Goal: Task Accomplishment & Management: Manage account settings

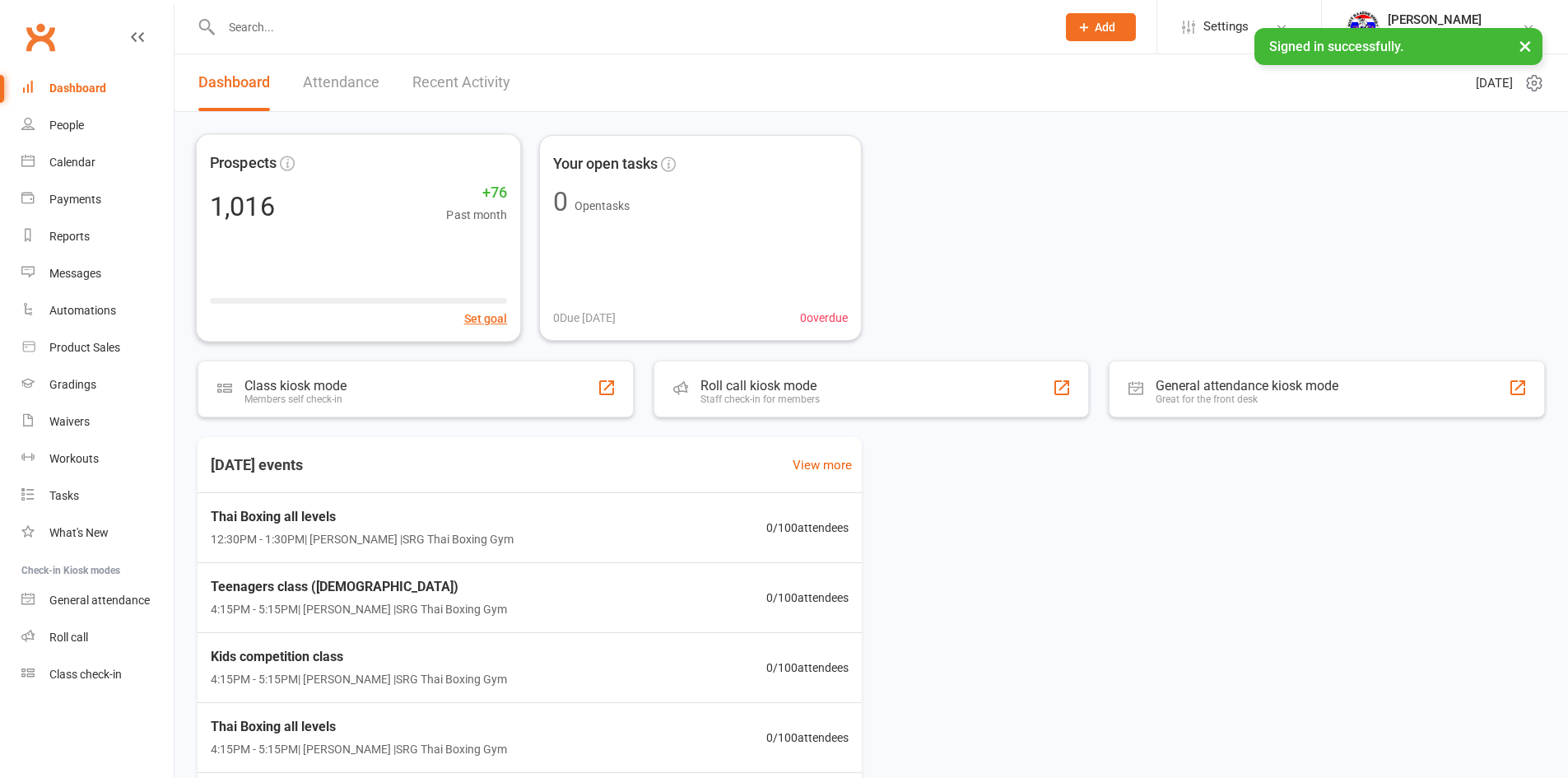
click at [314, 27] on input "text" at bounding box center [630, 27] width 827 height 23
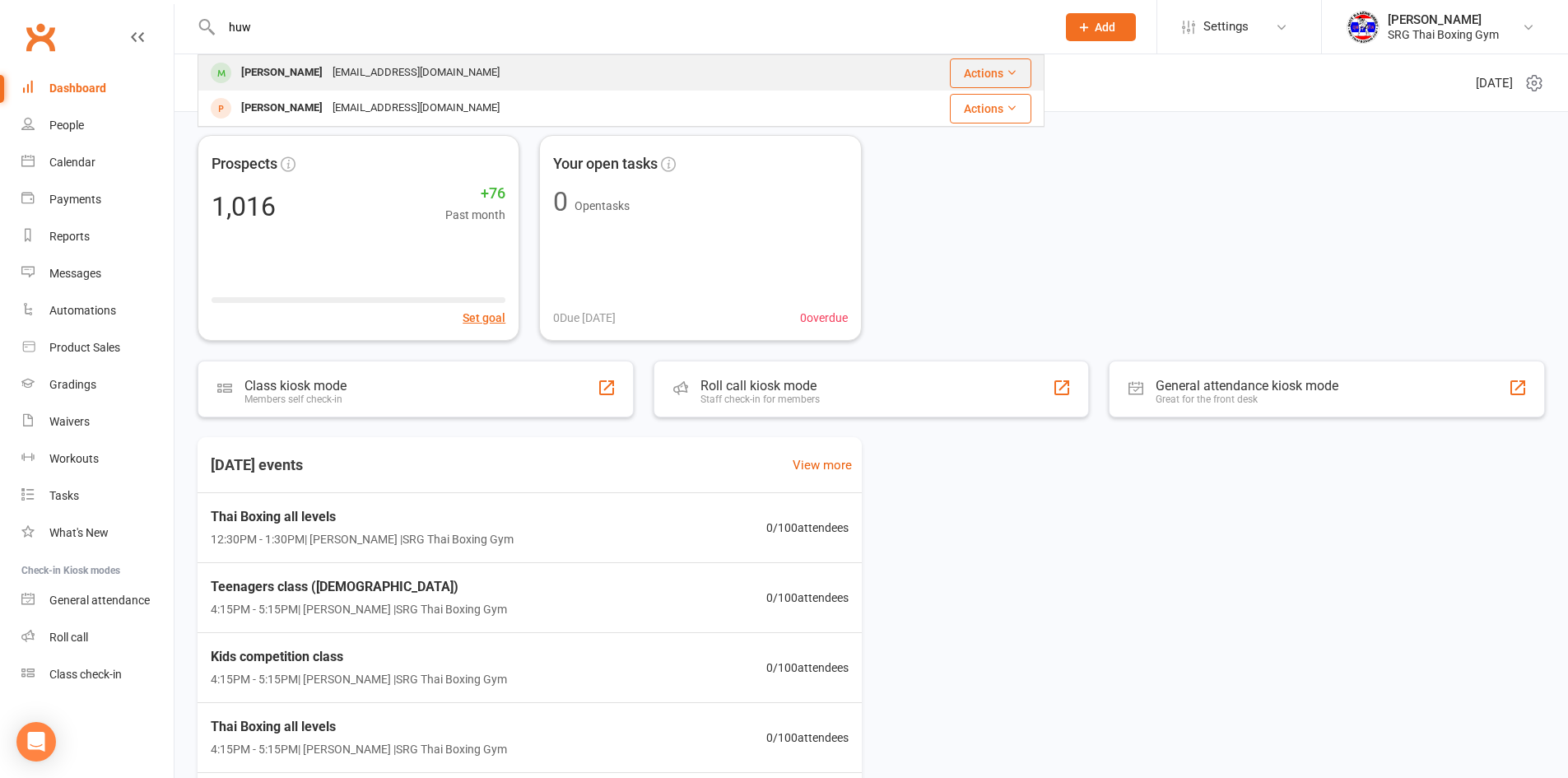
type input "huw"
click at [270, 78] on div "[PERSON_NAME]" at bounding box center [282, 73] width 92 height 24
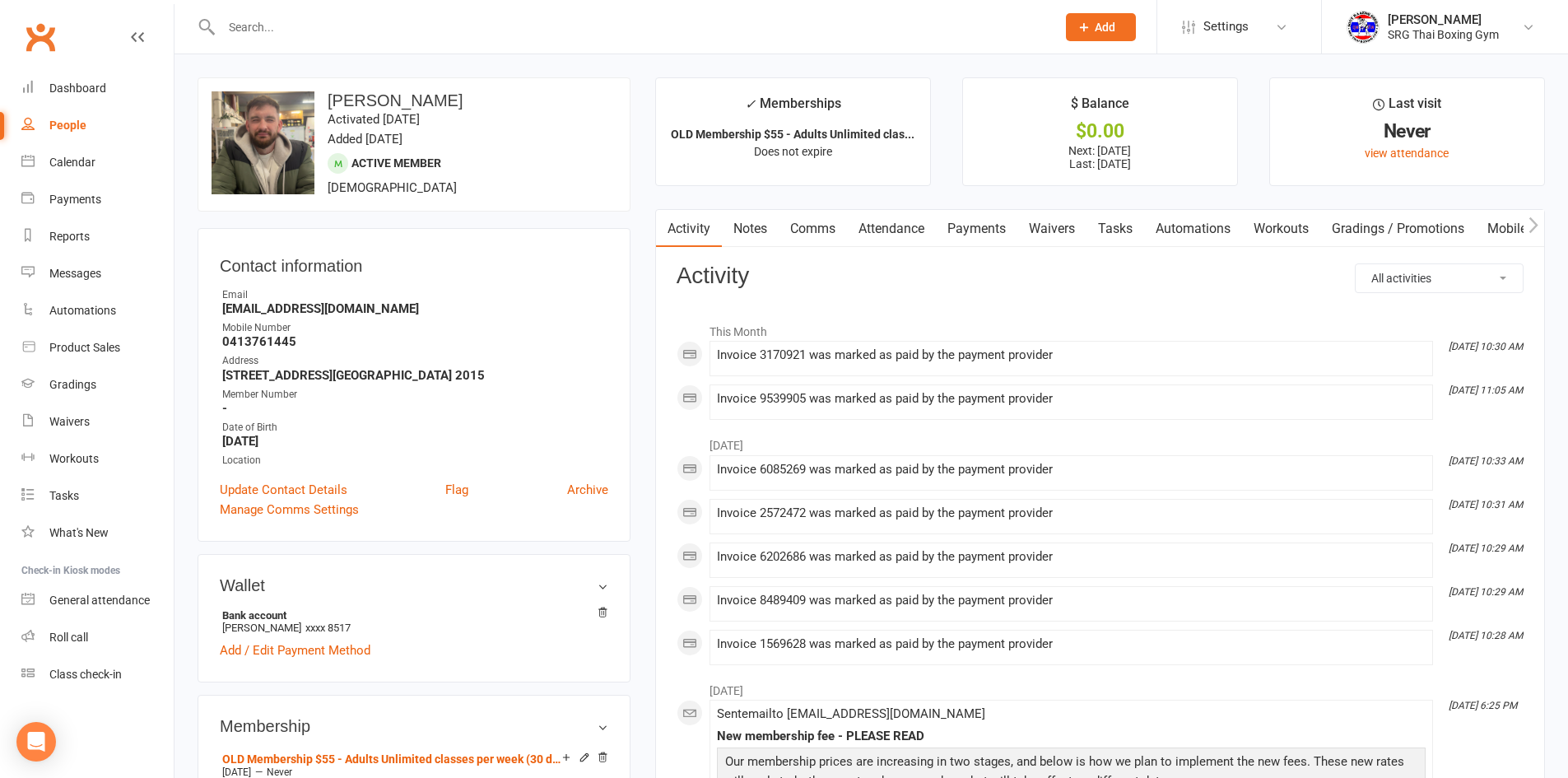
click at [995, 231] on link "Payments" at bounding box center [977, 229] width 82 height 38
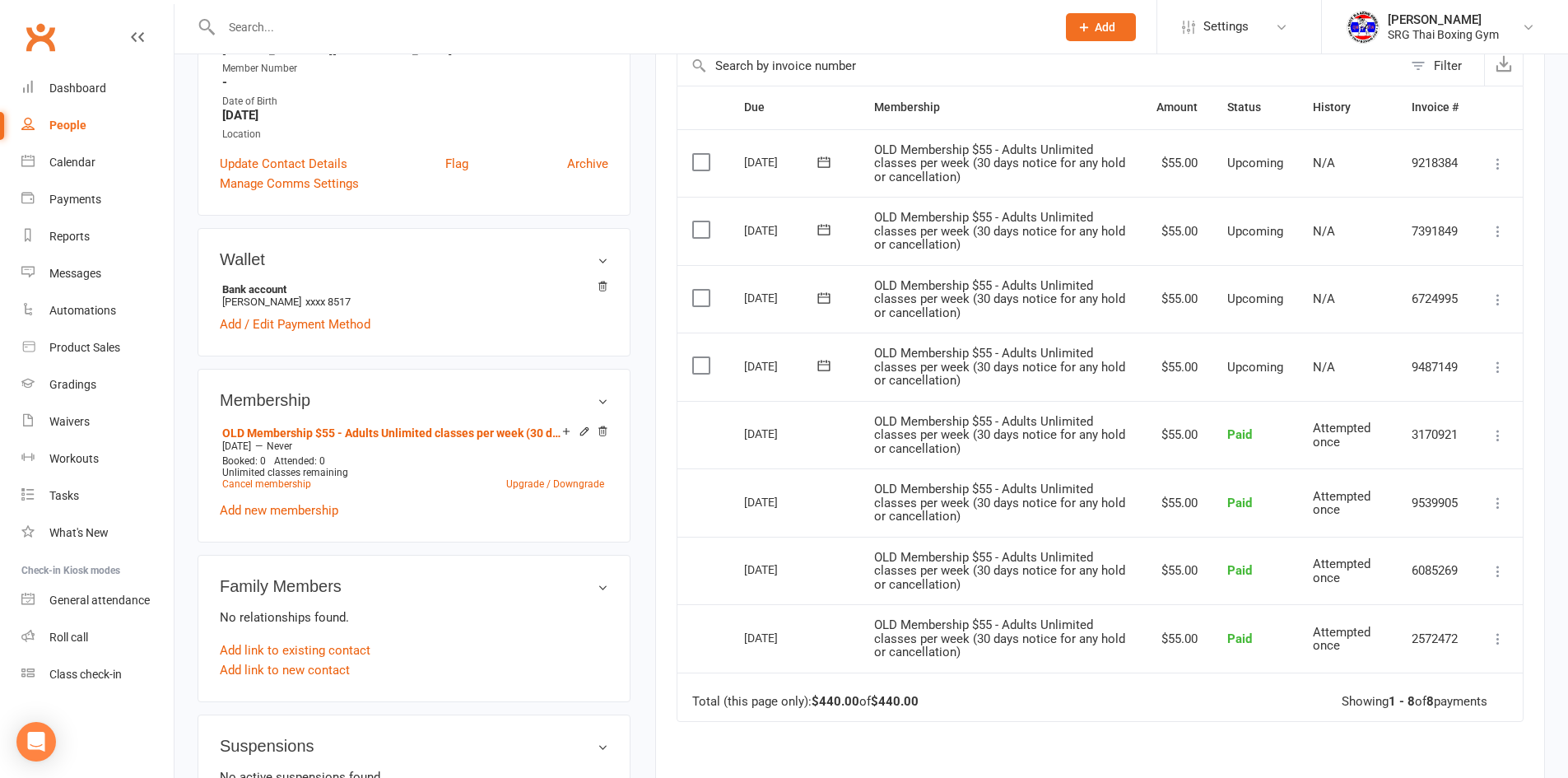
scroll to position [412, 0]
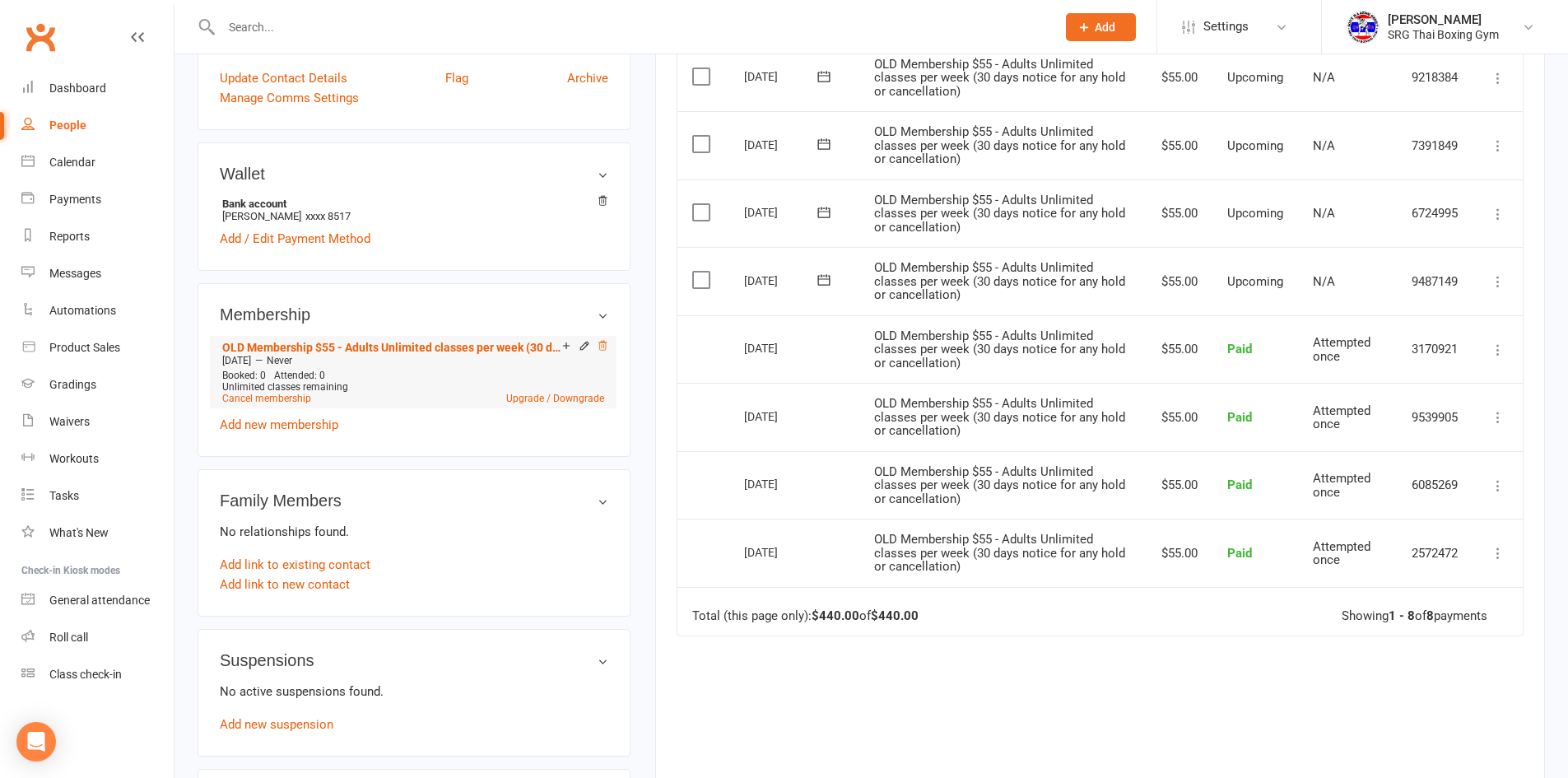
click at [605, 348] on icon at bounding box center [603, 346] width 12 height 12
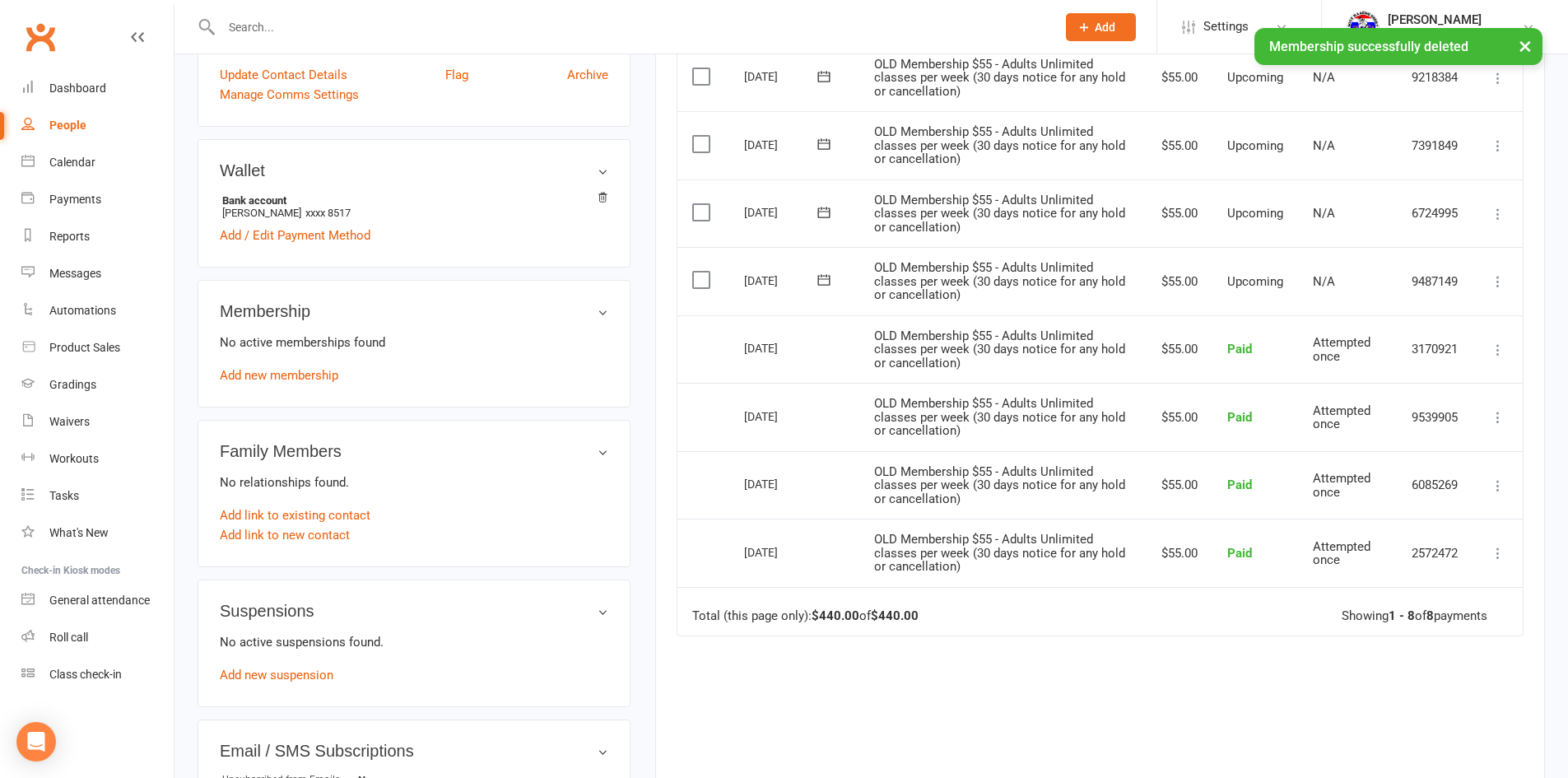
scroll to position [408, 0]
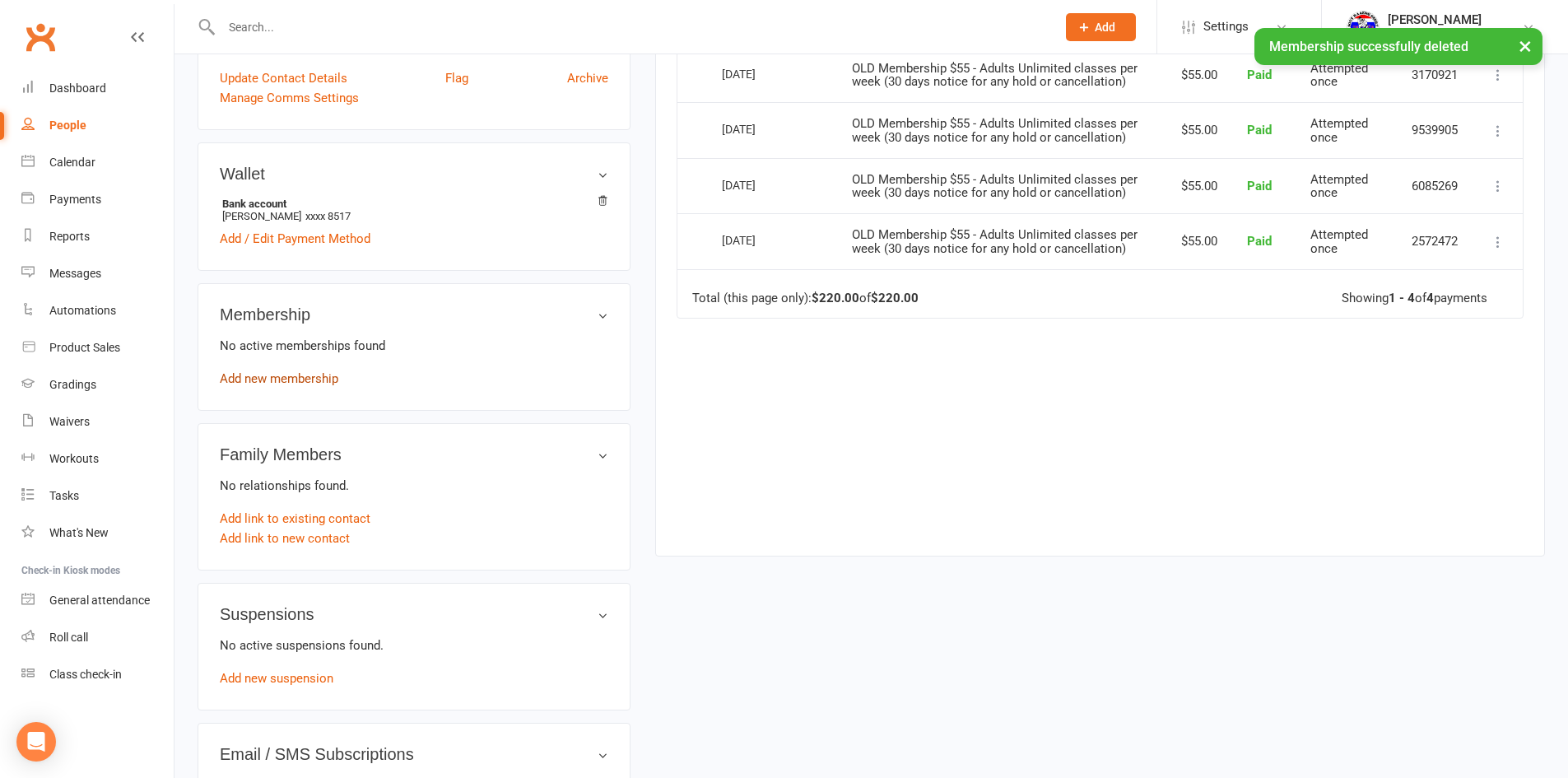
click at [275, 375] on link "Add new membership" at bounding box center [278, 378] width 119 height 15
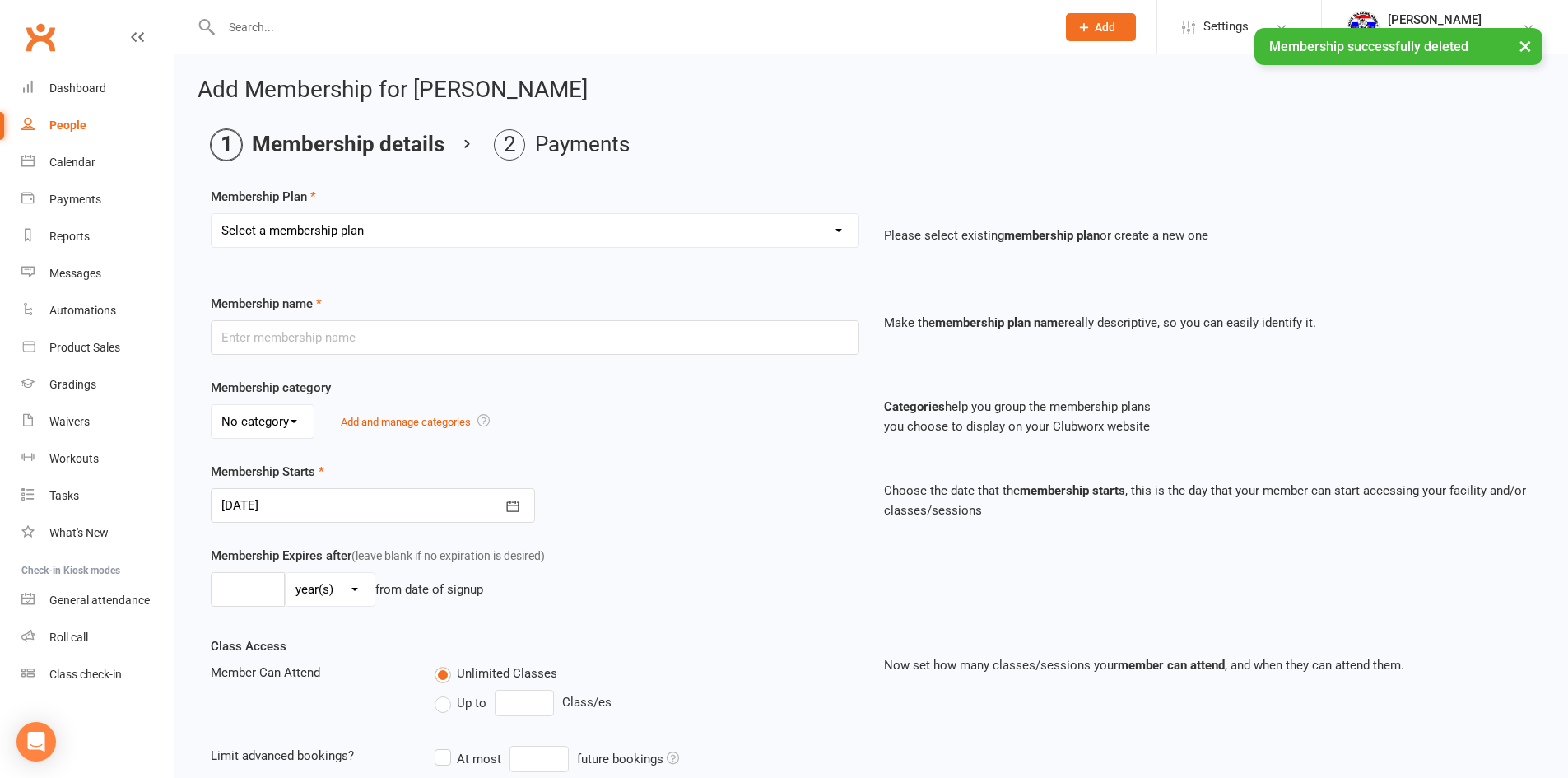
click at [349, 224] on select "Select a membership plan Create new Membership Plan Adults - 2 classes per week…" at bounding box center [534, 230] width 647 height 33
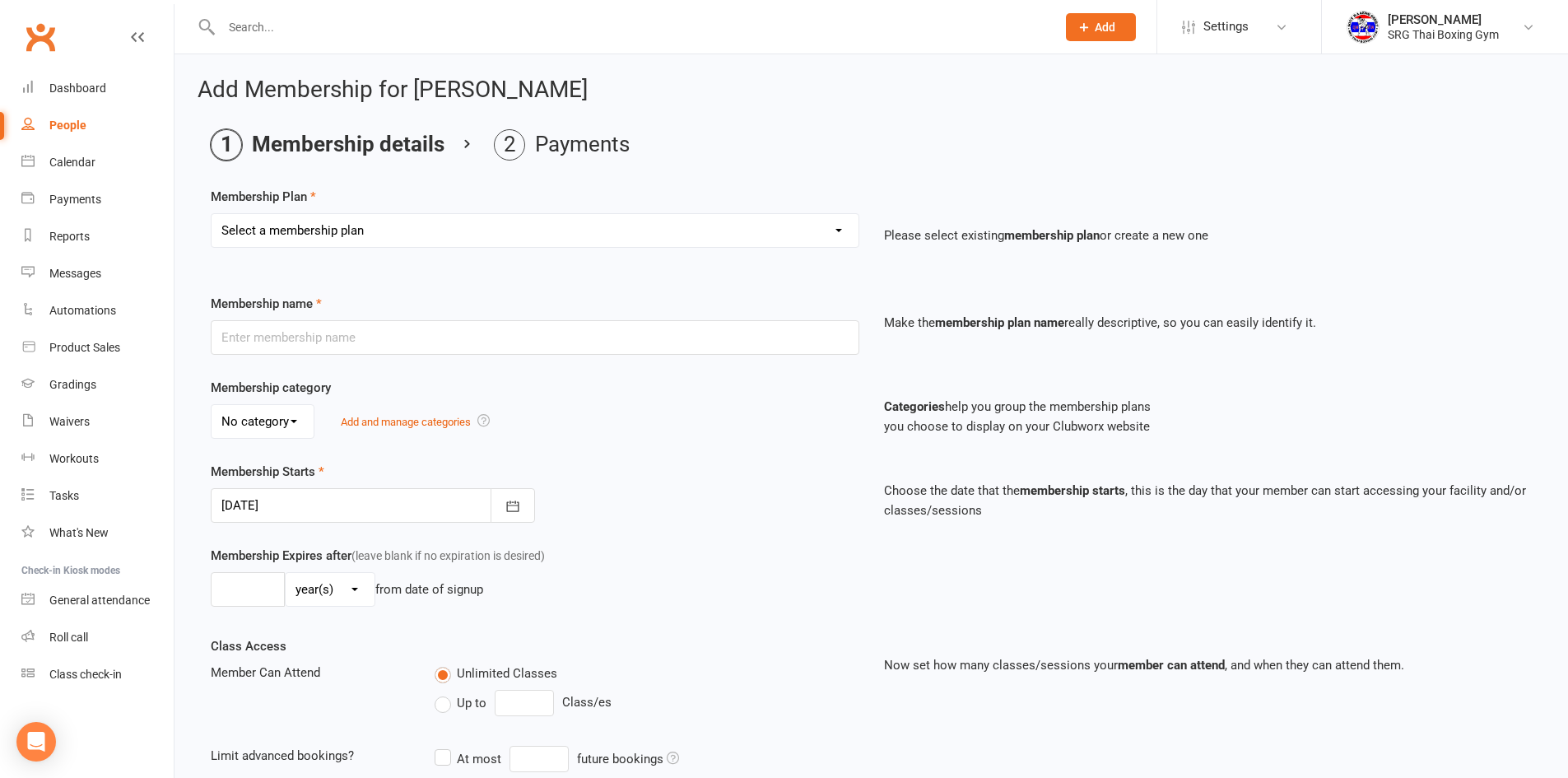
select select "20"
click at [211, 214] on select "Select a membership plan Create new Membership Plan Adults - 2 classes per week…" at bounding box center [534, 230] width 647 height 33
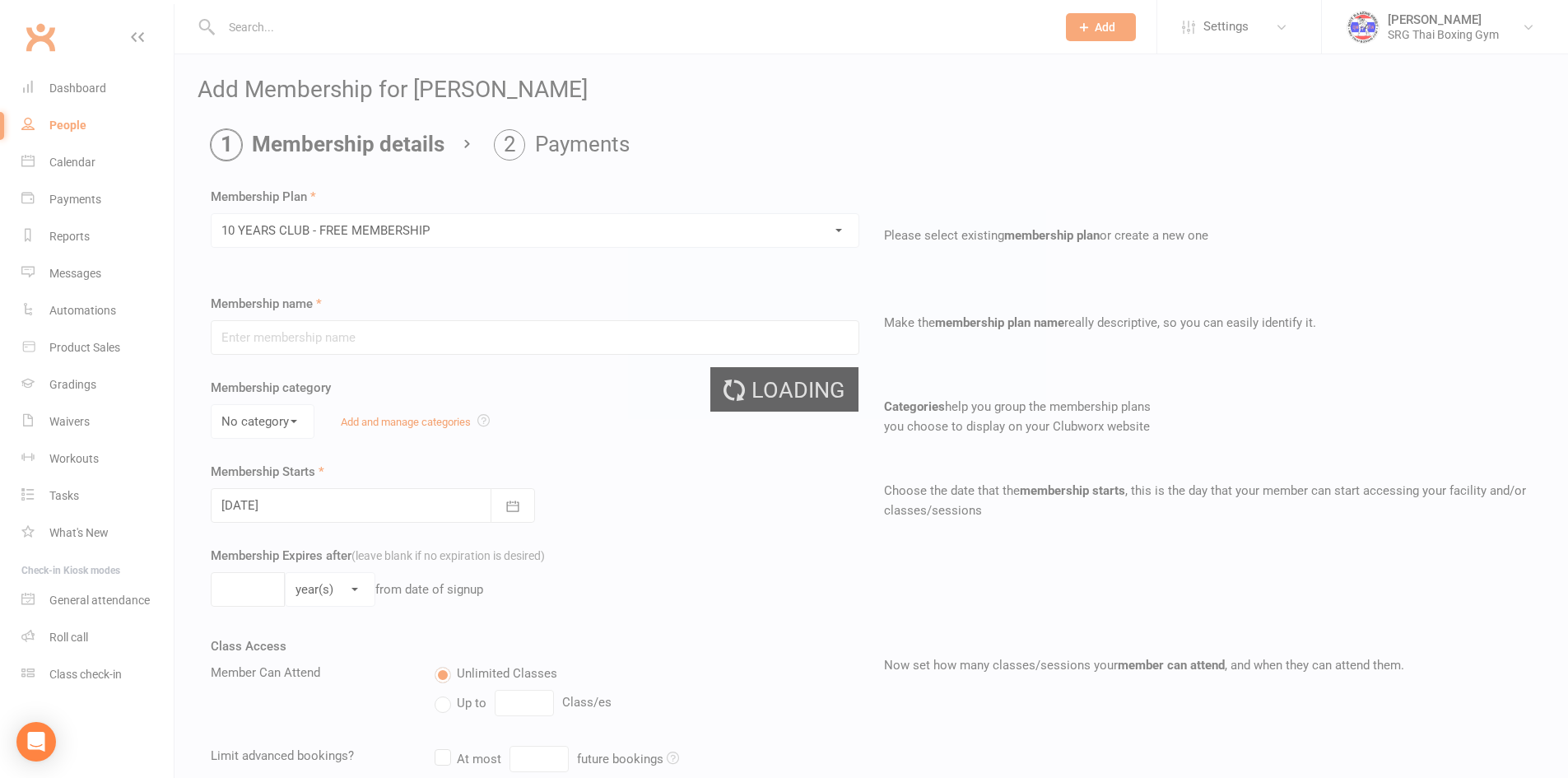
type input "10 YEARS CLUB - FREE MEMBERSHIP"
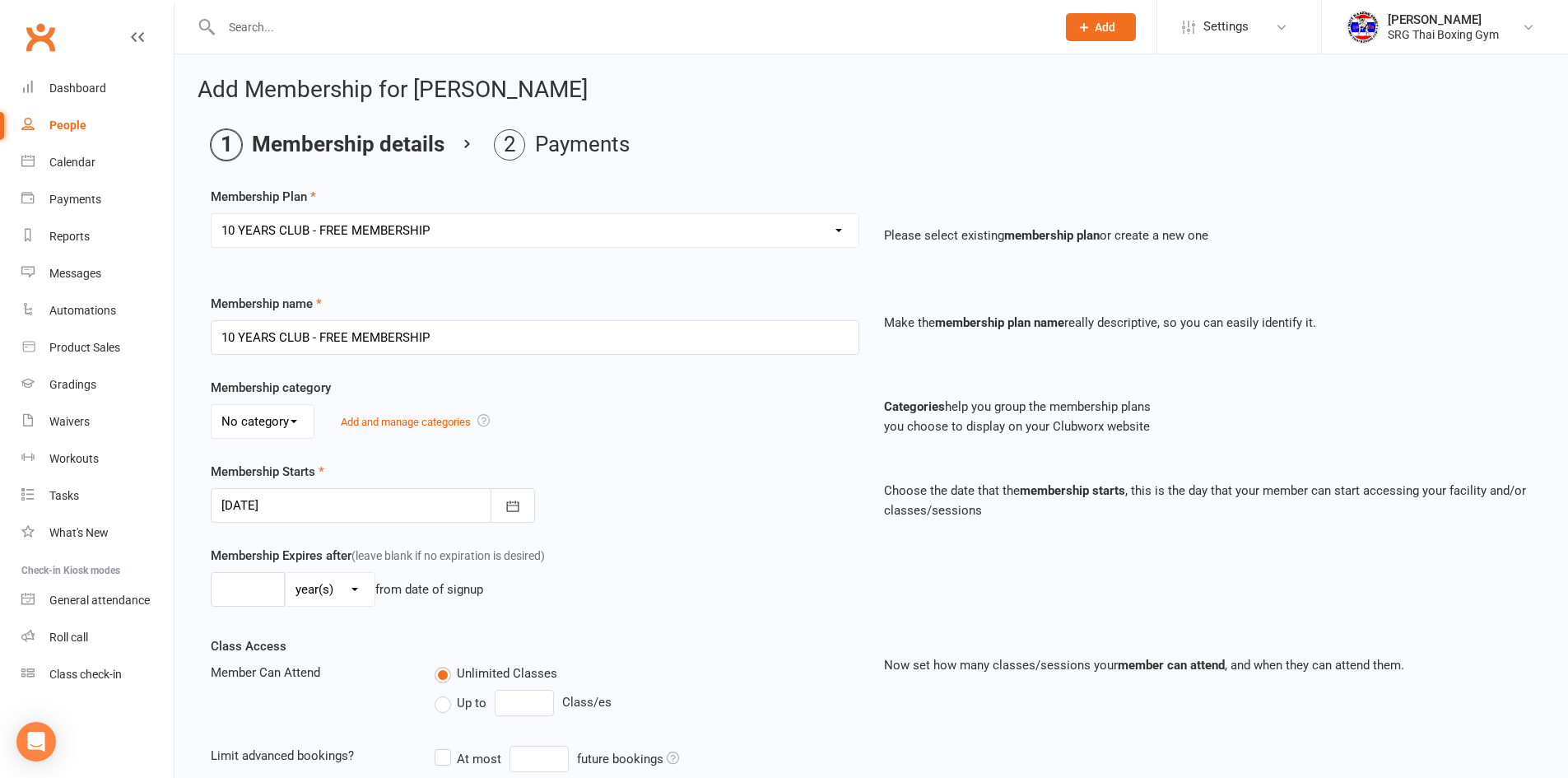
click at [684, 467] on div "Membership Starts [DATE] [DATE] Sun Mon Tue Wed Thu Fri Sat 31 27 28 29 30 31 0…" at bounding box center [534, 492] width 673 height 61
click at [454, 505] on div at bounding box center [372, 506] width 324 height 35
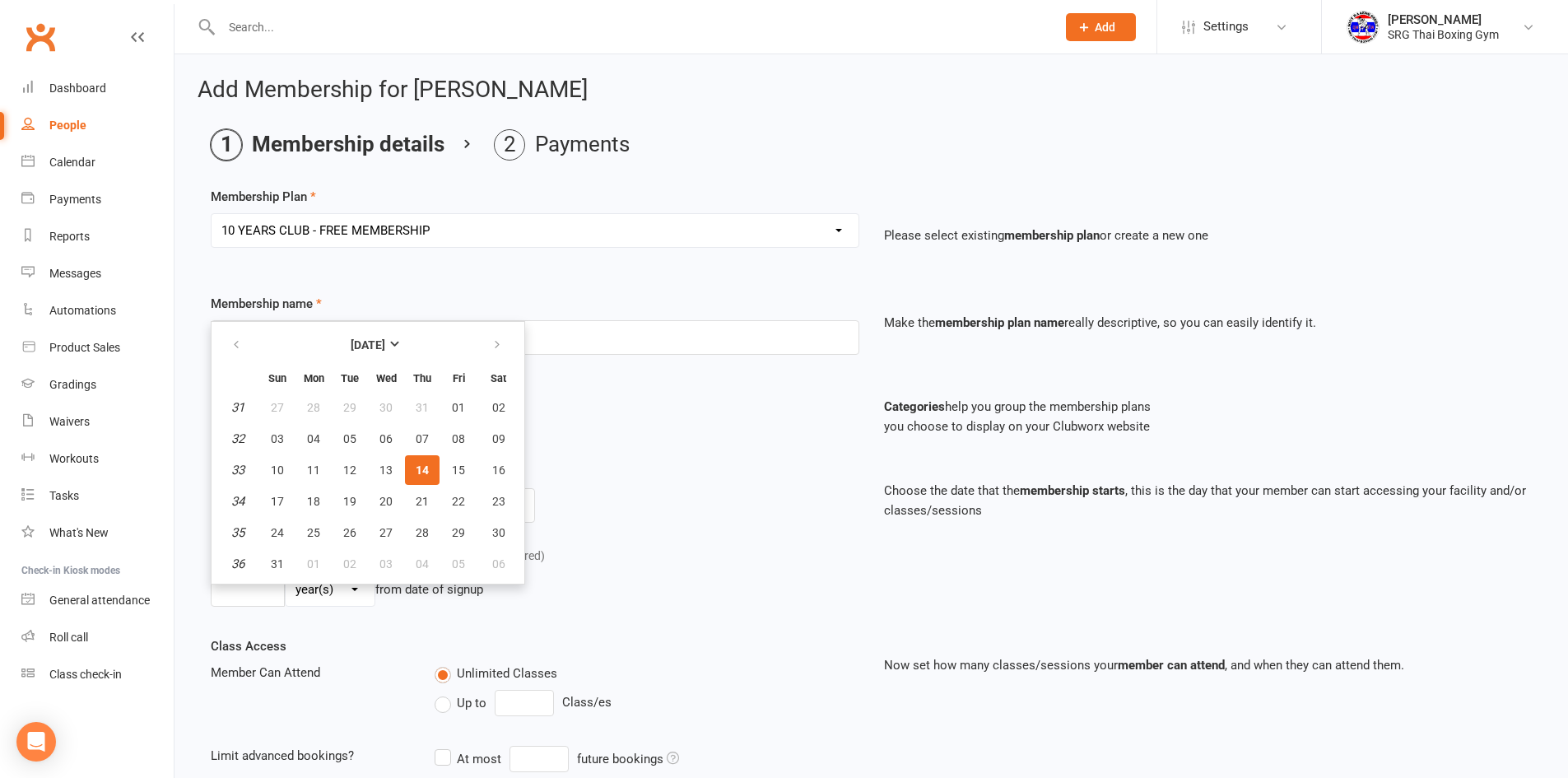
click at [423, 466] on span "14" at bounding box center [422, 470] width 13 height 13
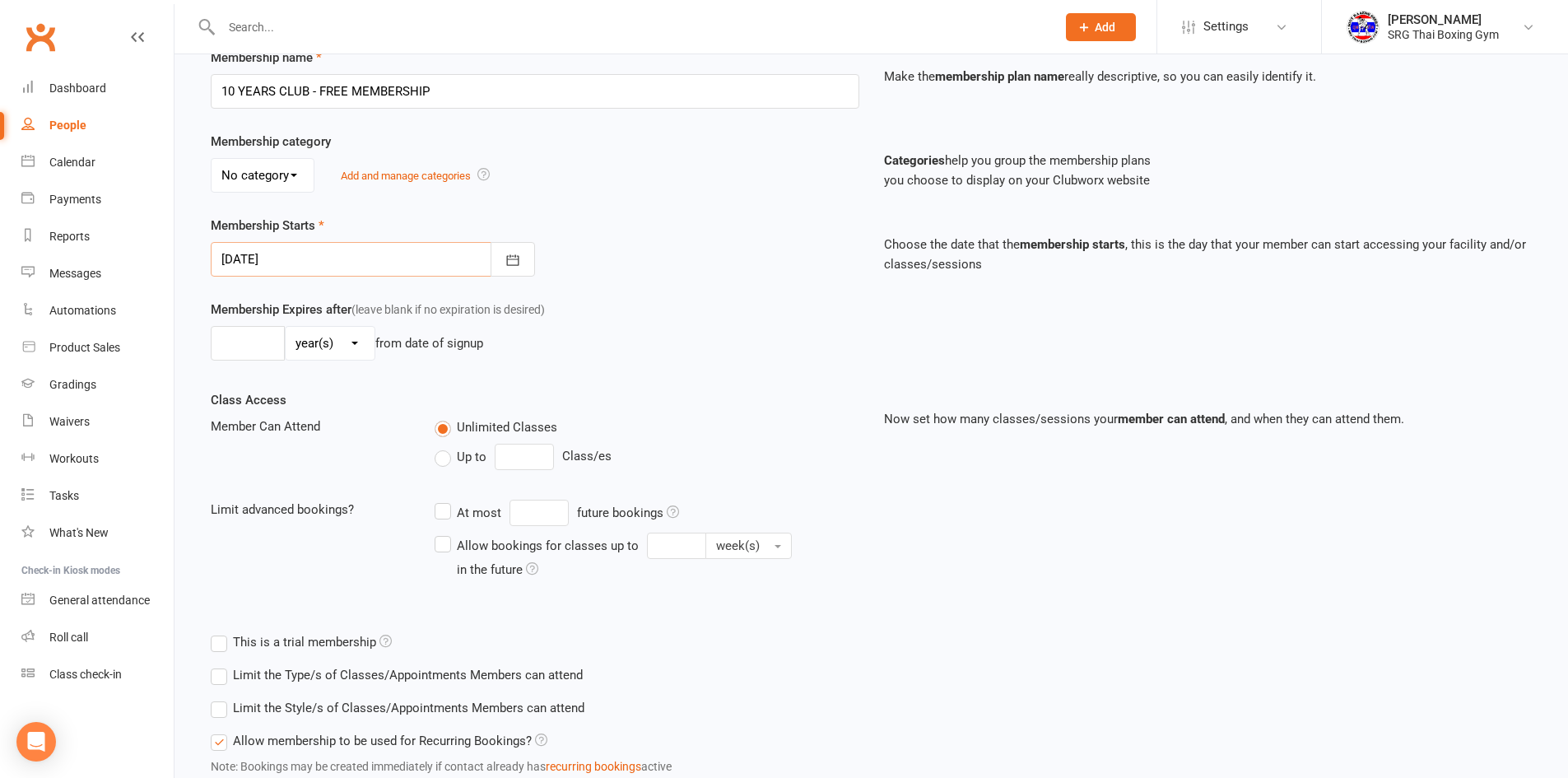
scroll to position [366, 0]
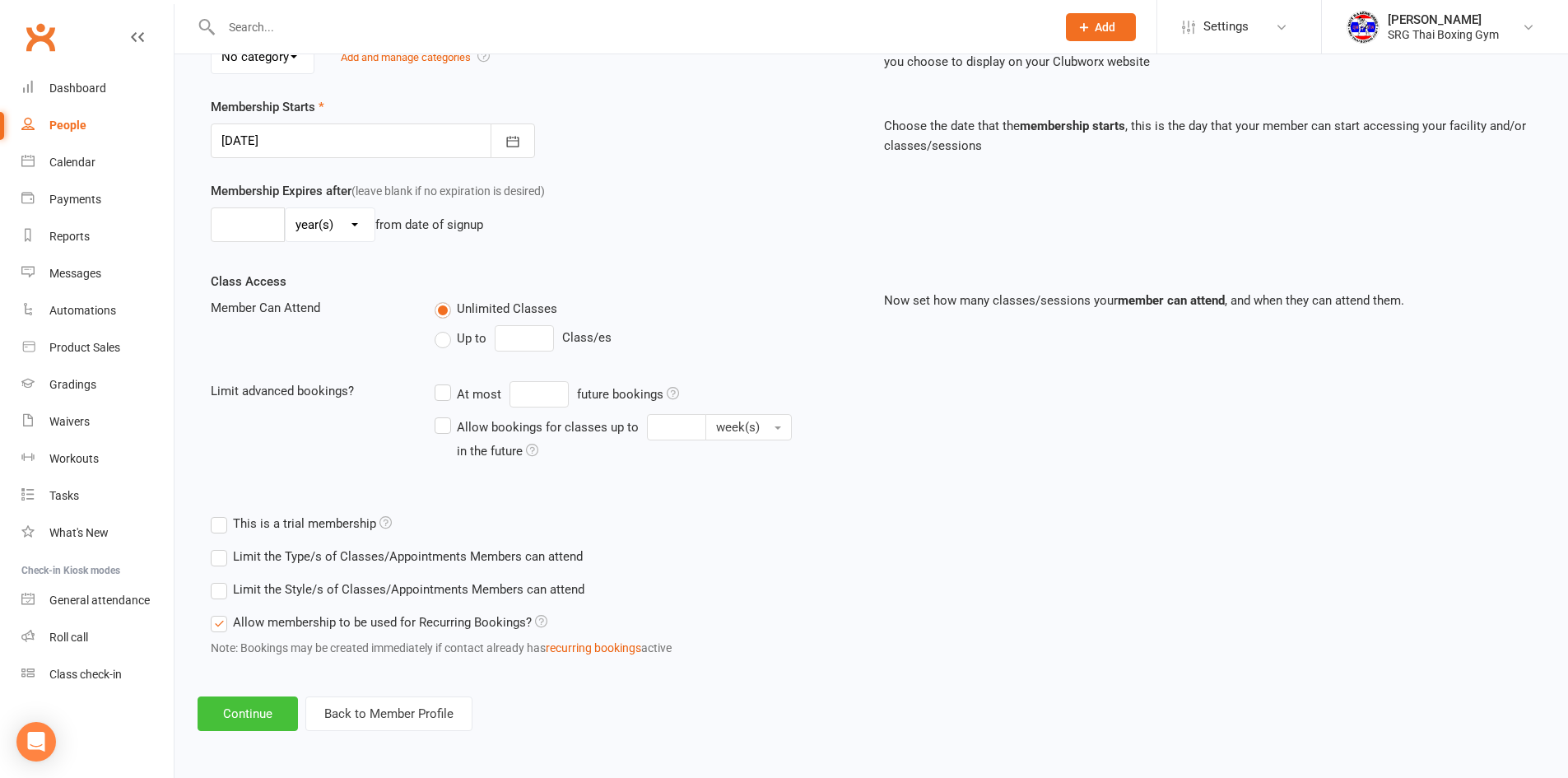
click at [257, 698] on button "Continue" at bounding box center [247, 713] width 101 height 35
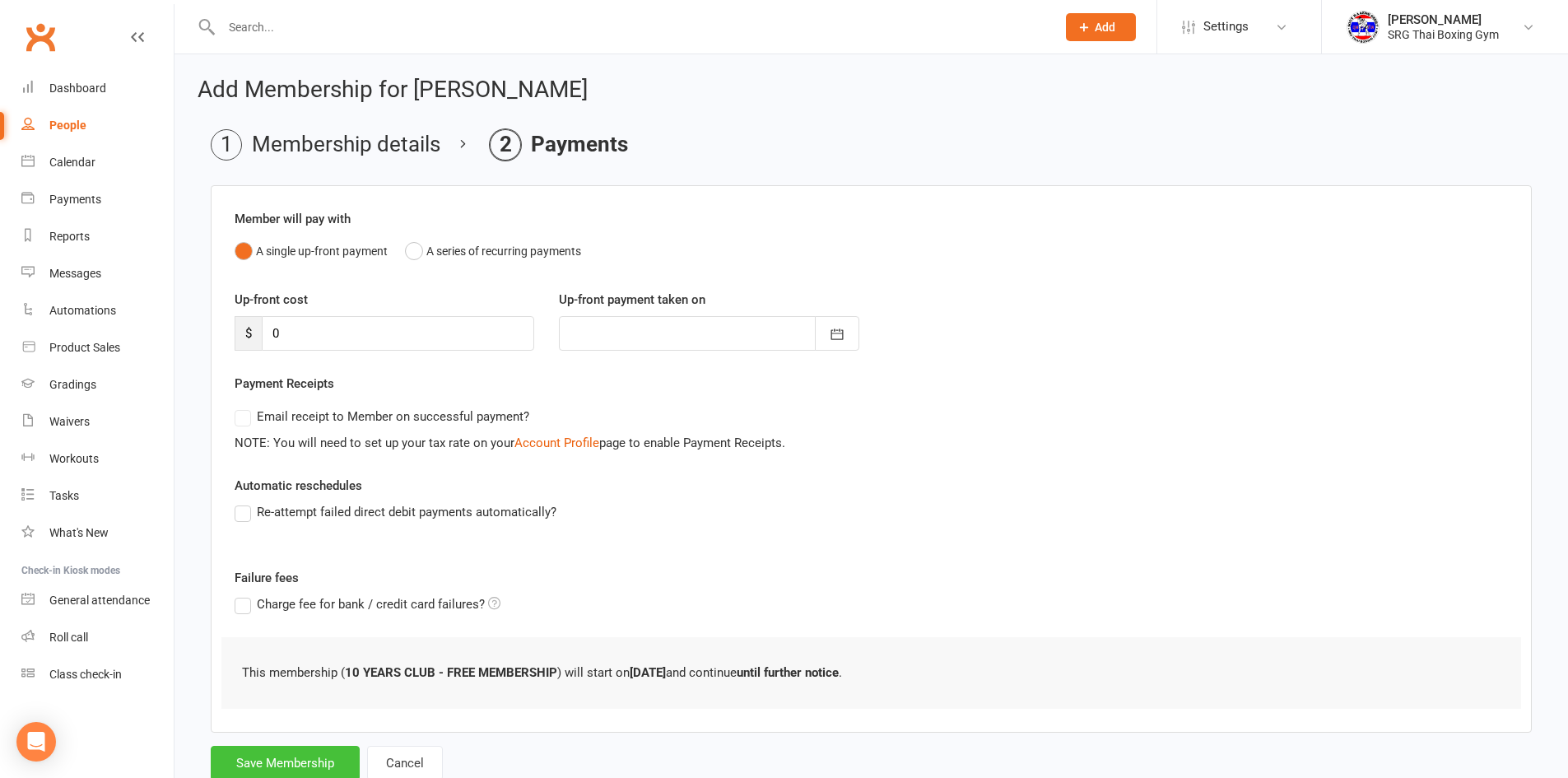
click at [284, 757] on button "Save Membership" at bounding box center [284, 763] width 149 height 35
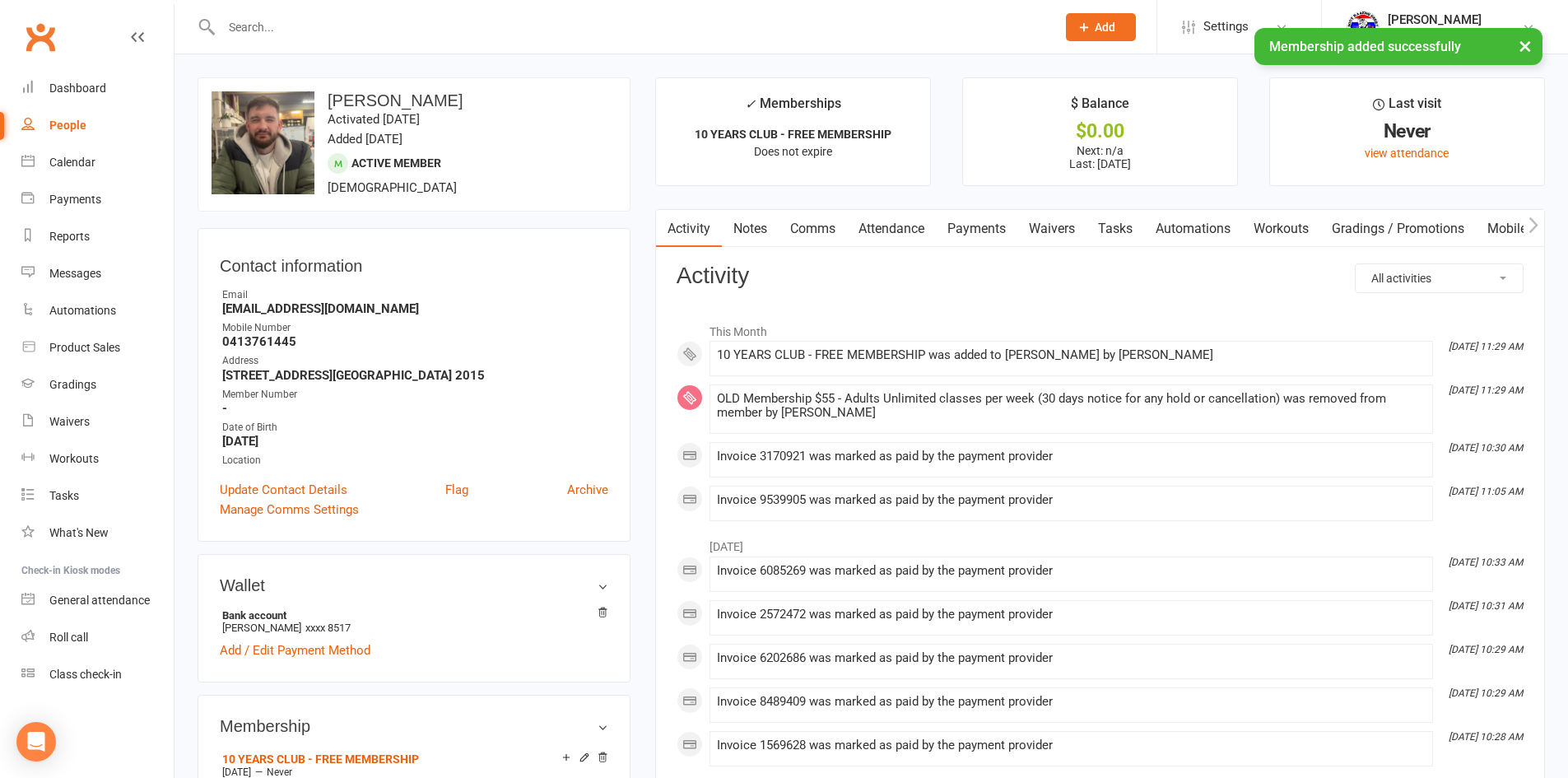
click at [1000, 227] on link "Payments" at bounding box center [977, 229] width 82 height 38
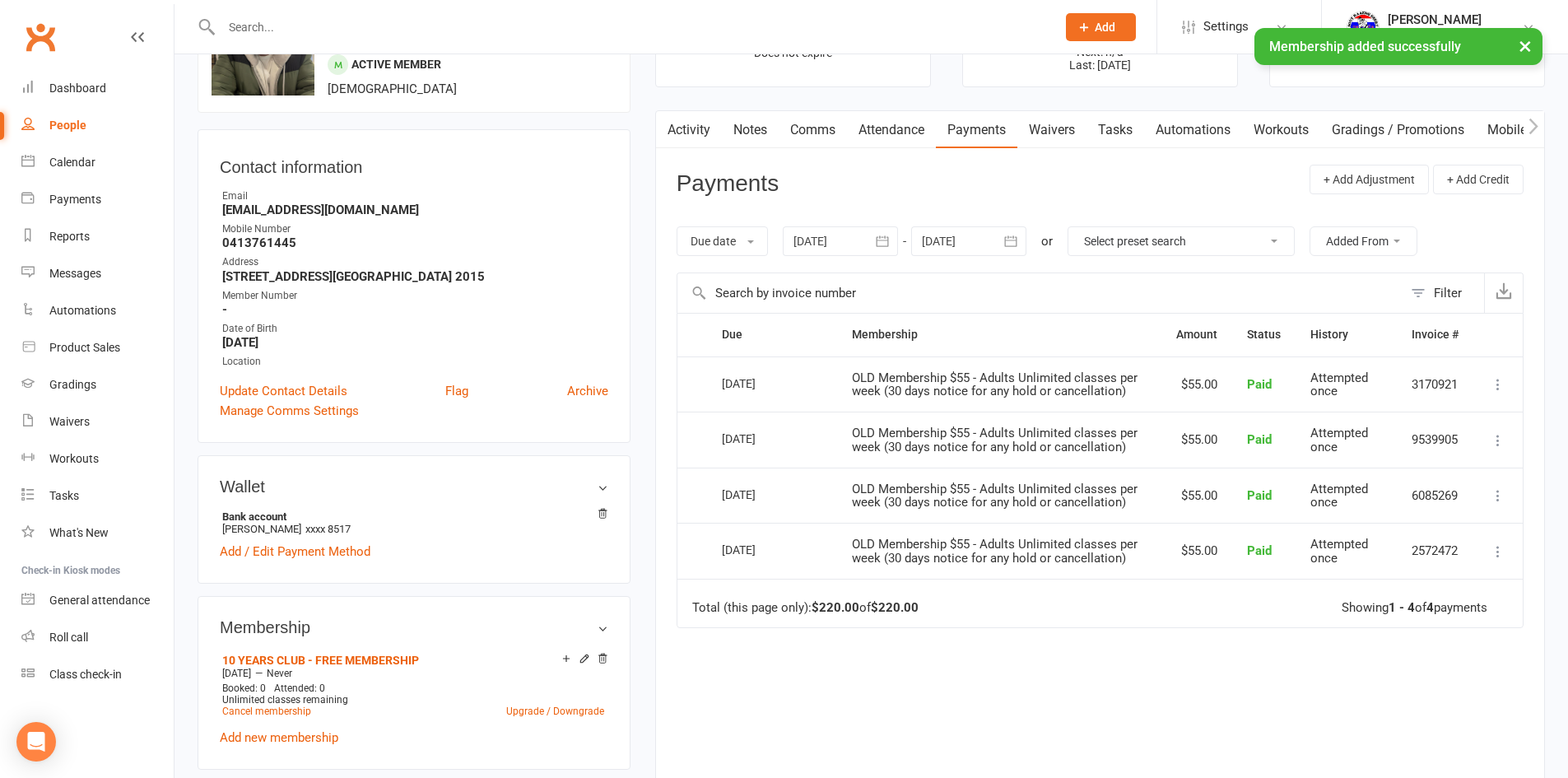
scroll to position [83, 0]
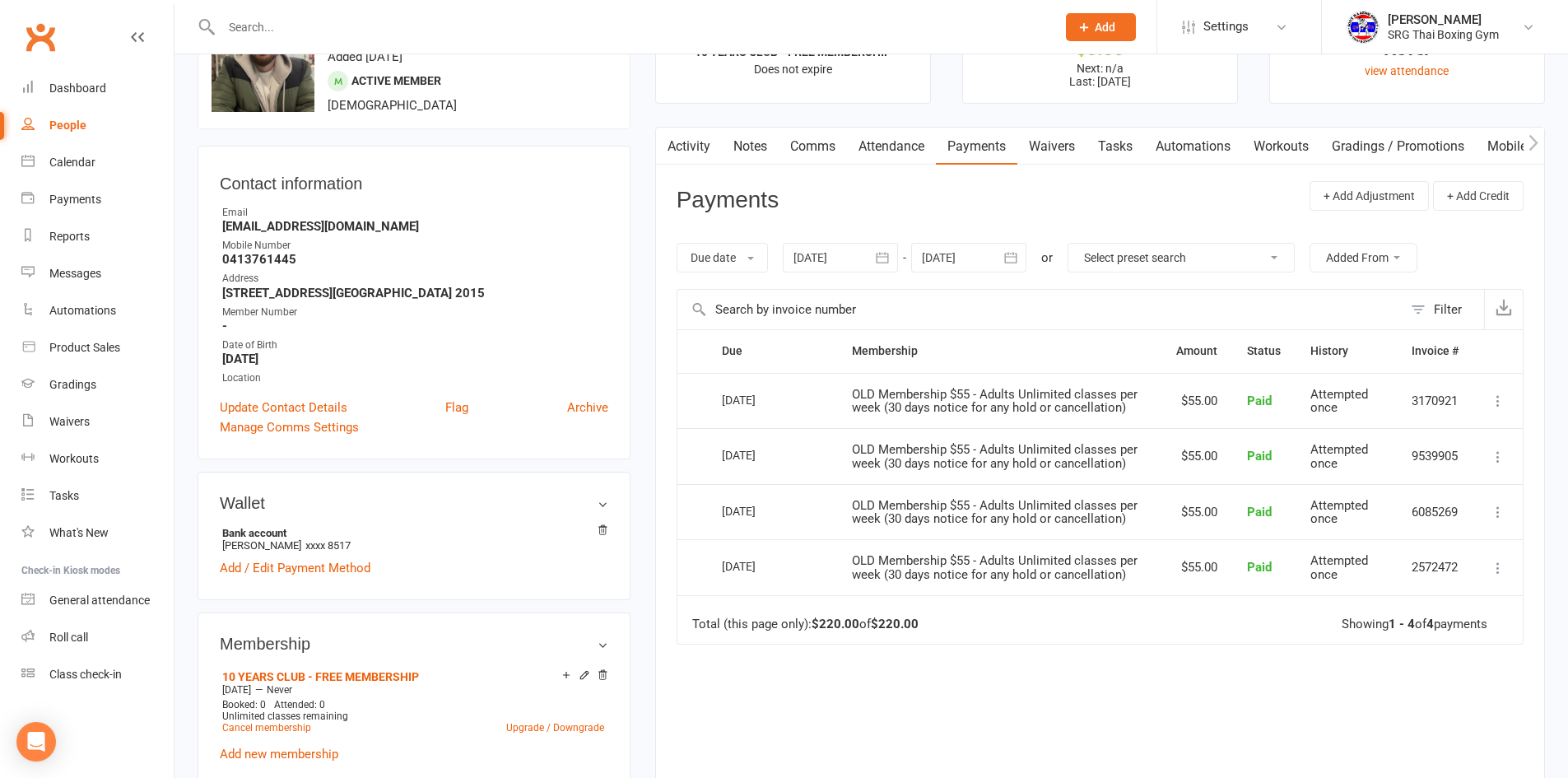
click at [704, 148] on link "Activity" at bounding box center [689, 147] width 66 height 38
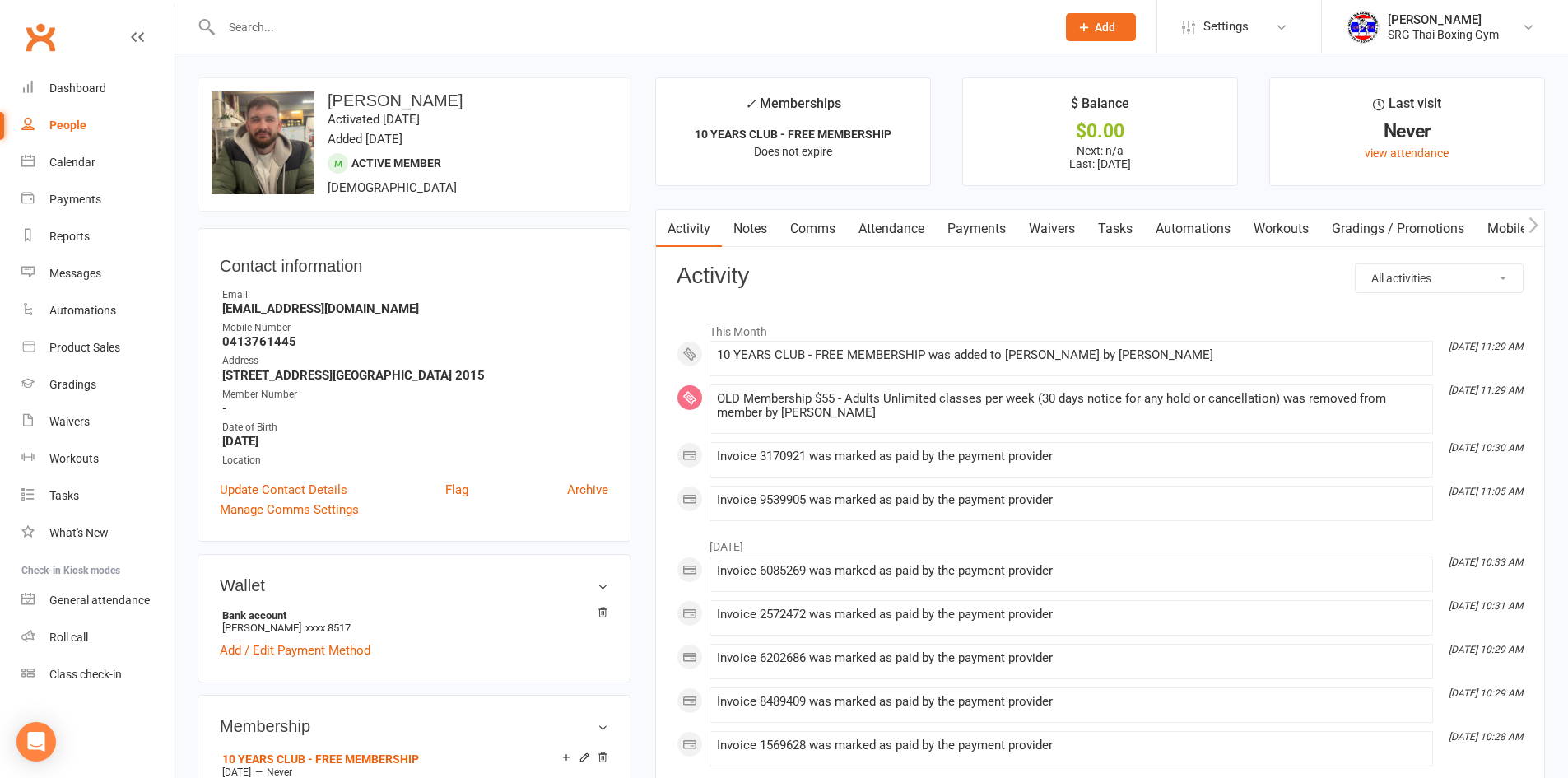
click at [418, 26] on input "text" at bounding box center [630, 27] width 827 height 23
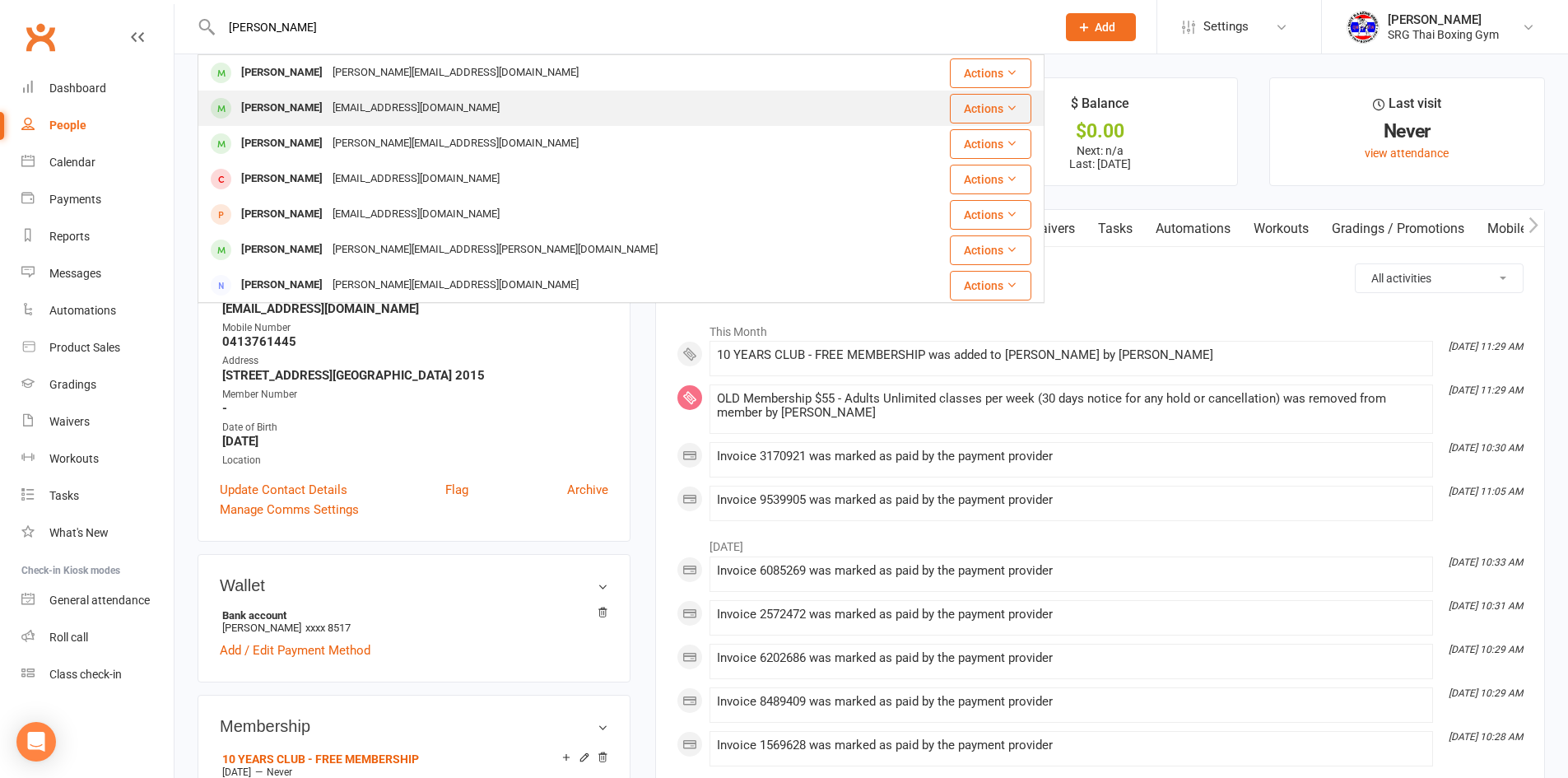
type input "[PERSON_NAME]"
click at [267, 111] on div "[PERSON_NAME]" at bounding box center [282, 109] width 92 height 24
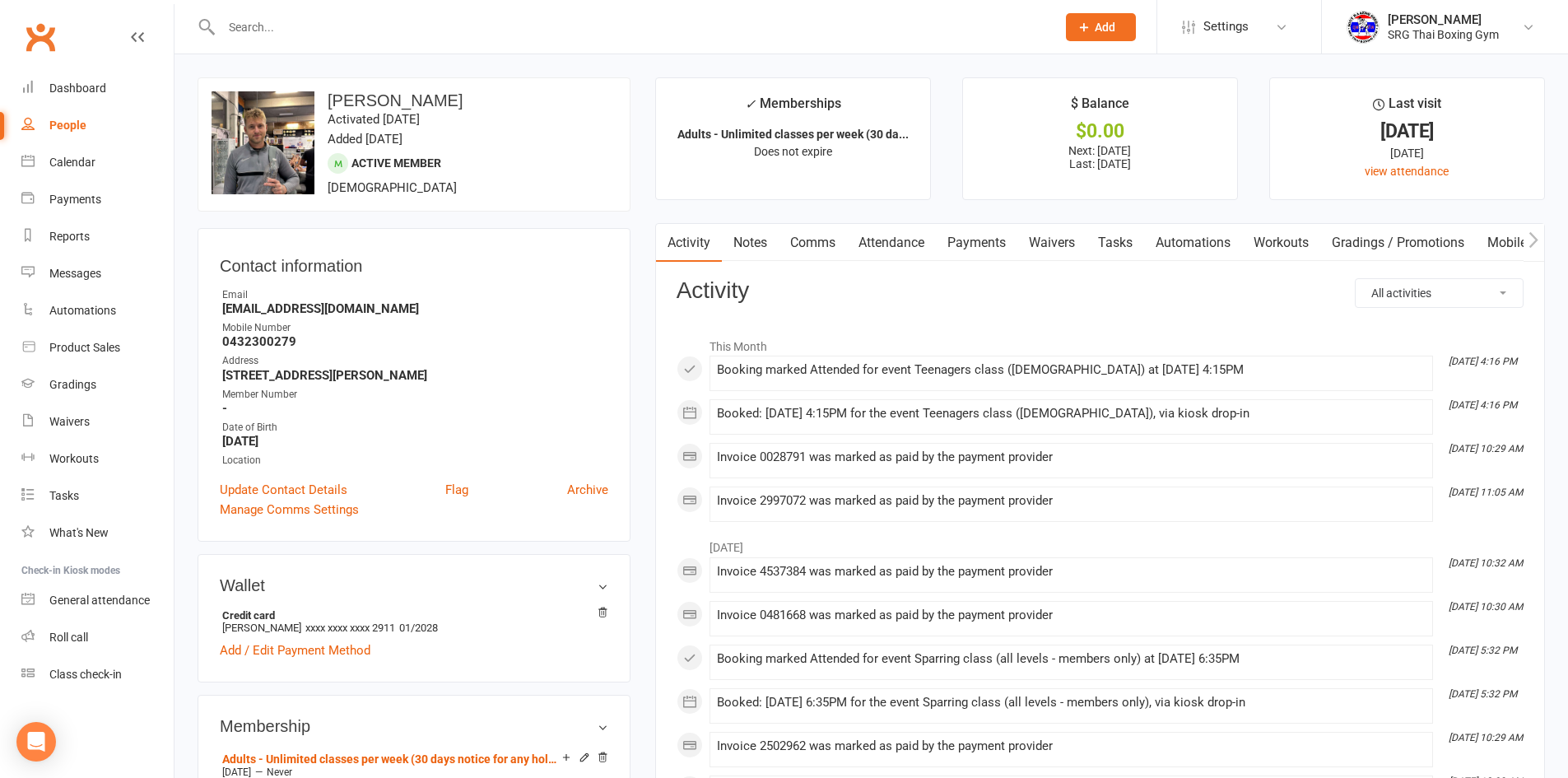
click at [1051, 242] on link "Waivers" at bounding box center [1051, 243] width 69 height 38
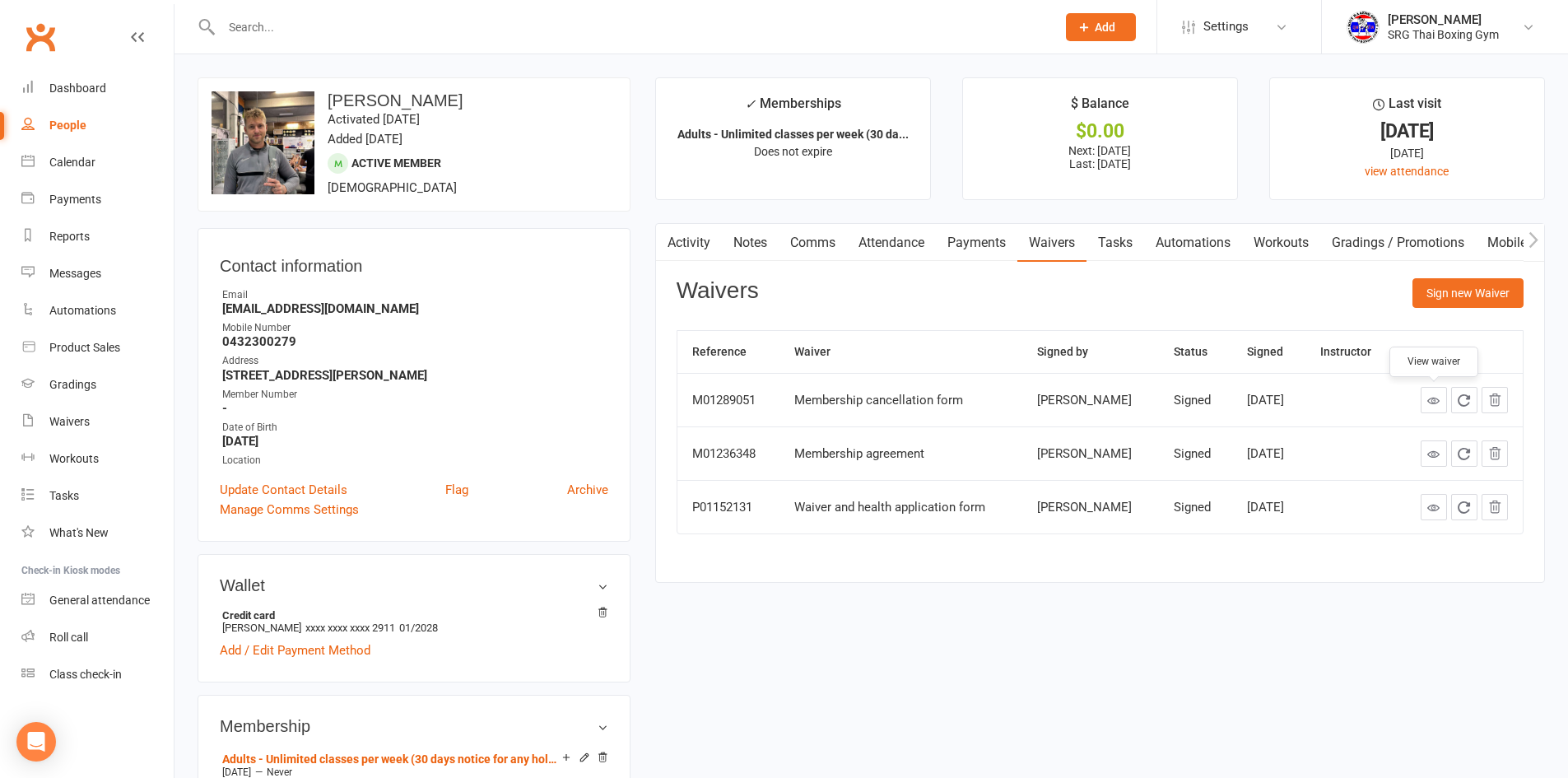
click at [1433, 401] on icon at bounding box center [1432, 400] width 12 height 12
drag, startPoint x: 220, startPoint y: 309, endPoint x: 286, endPoint y: 310, distance: 66.0
click at [286, 310] on li "Email [EMAIL_ADDRESS][DOMAIN_NAME]" at bounding box center [414, 301] width 389 height 29
click at [273, 315] on strong "[EMAIL_ADDRESS][DOMAIN_NAME]" at bounding box center [415, 308] width 386 height 15
drag, startPoint x: 359, startPoint y: 313, endPoint x: 222, endPoint y: 309, distance: 137.1
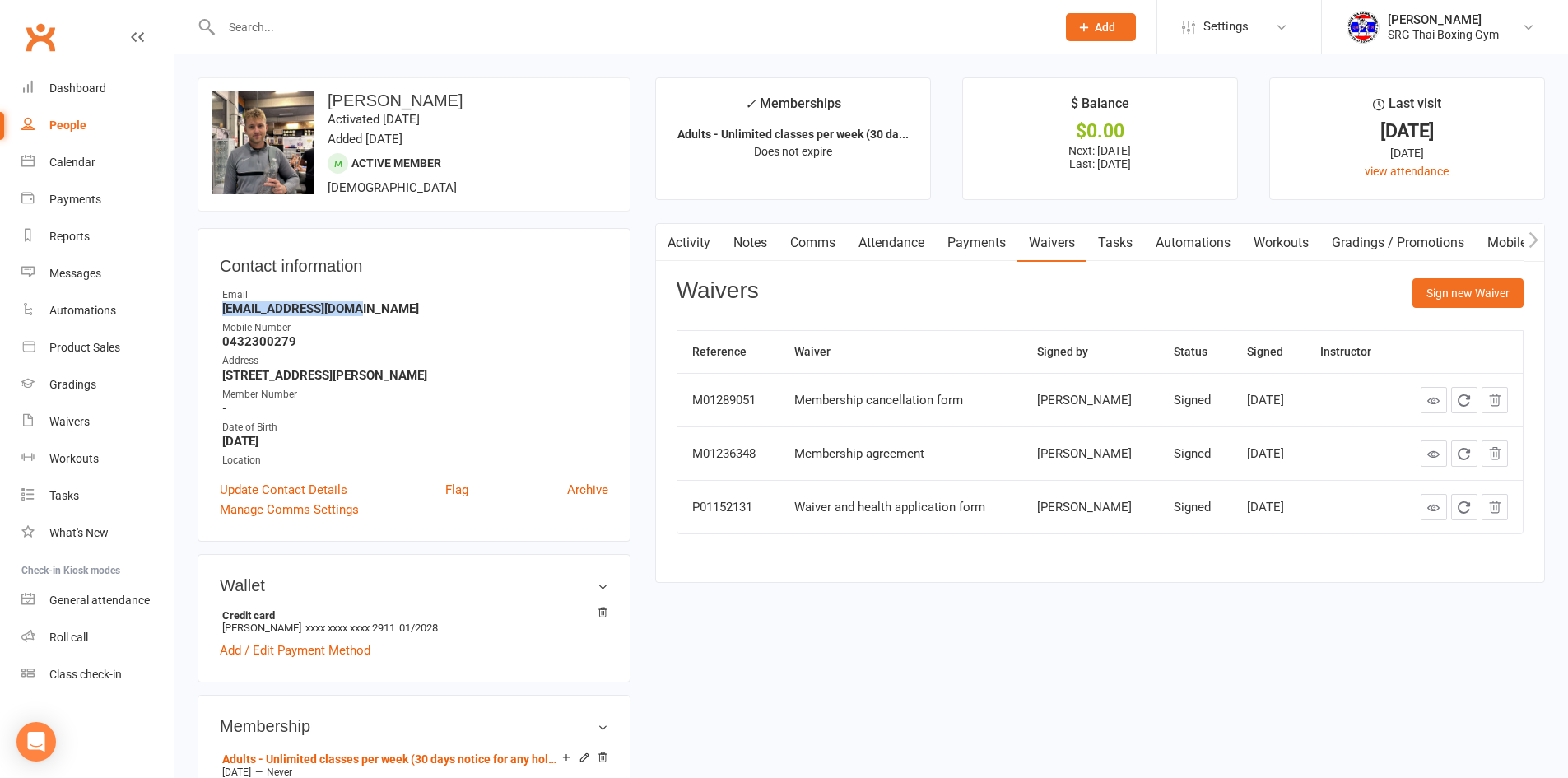
click at [222, 309] on strong "[EMAIL_ADDRESS][DOMAIN_NAME]" at bounding box center [415, 308] width 386 height 15
click at [688, 245] on link "Activity" at bounding box center [689, 243] width 66 height 38
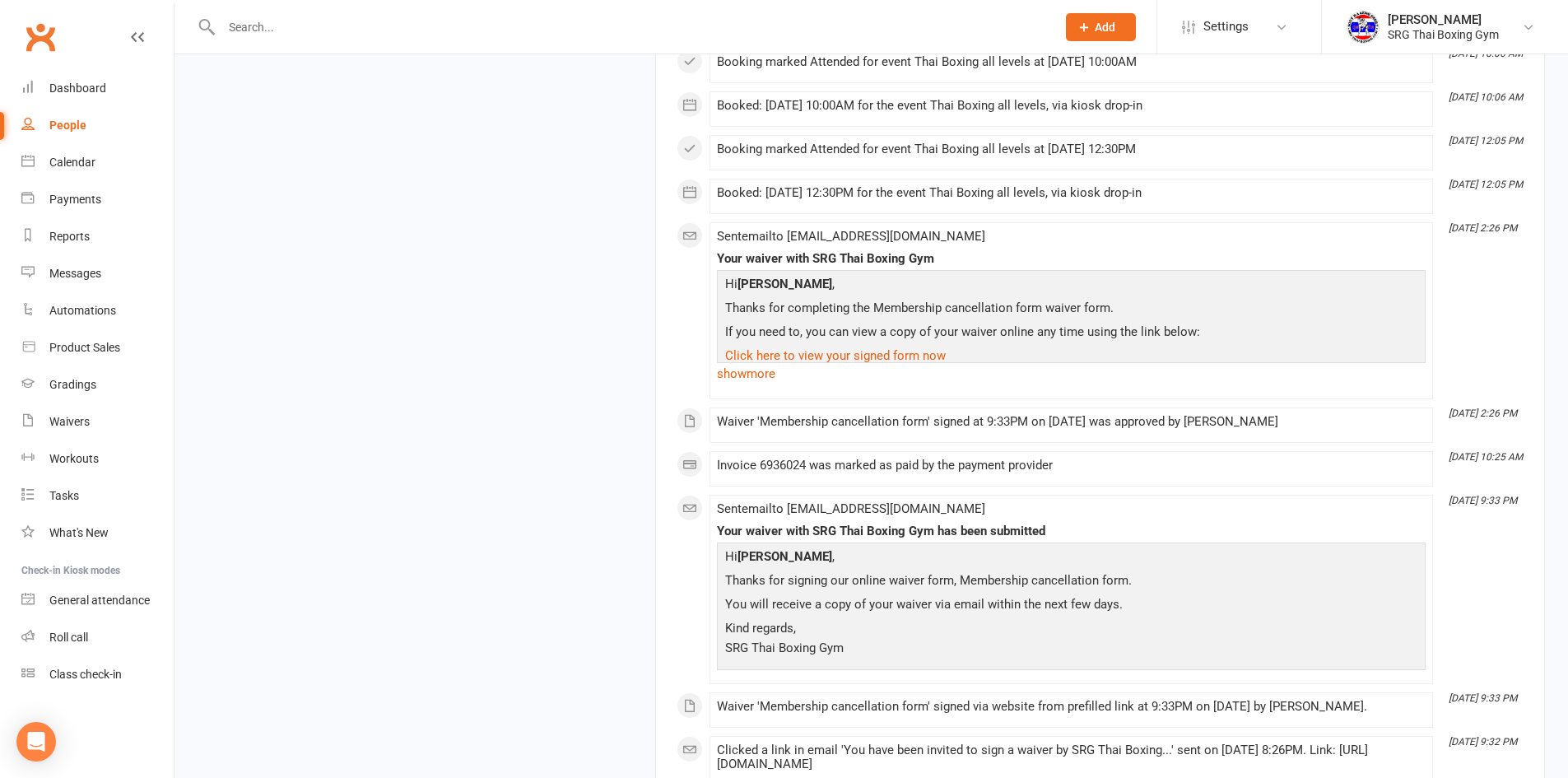
scroll to position [1564, 0]
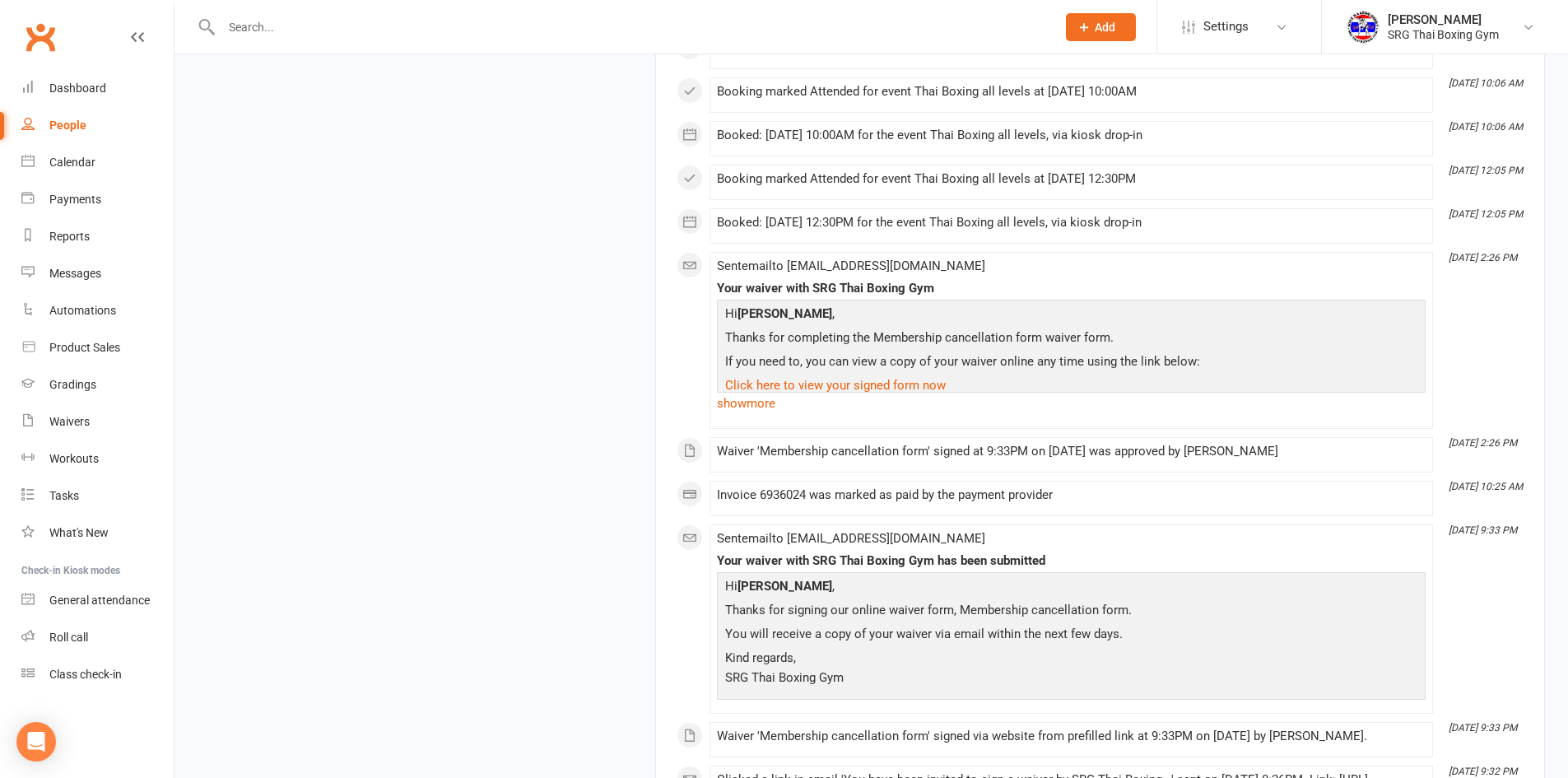
click at [467, 449] on div "upload photo change photo [PERSON_NAME] Activated [DATE] Added [DATE] Active me…" at bounding box center [871, 193] width 1372 height 3359
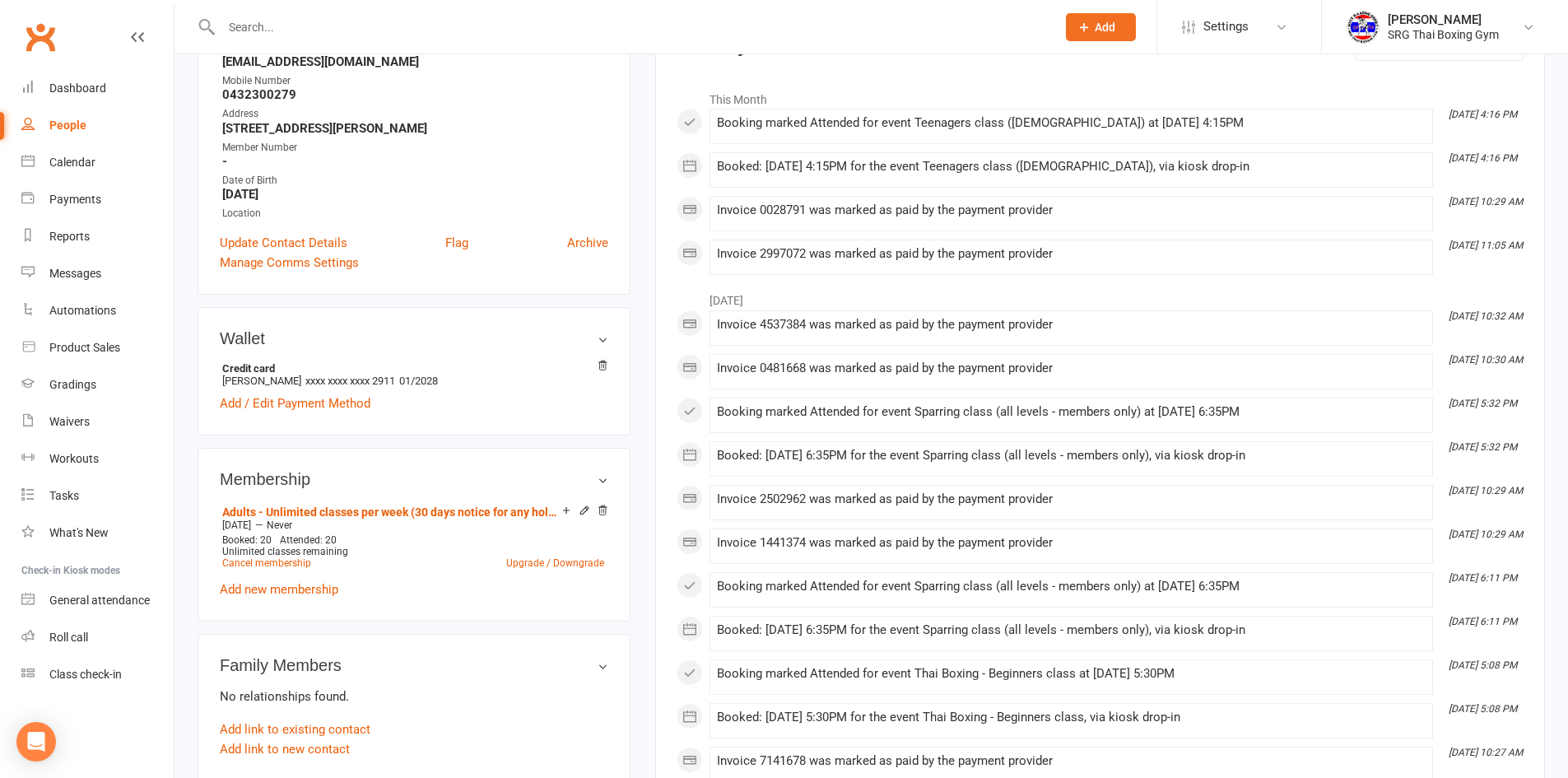
scroll to position [0, 0]
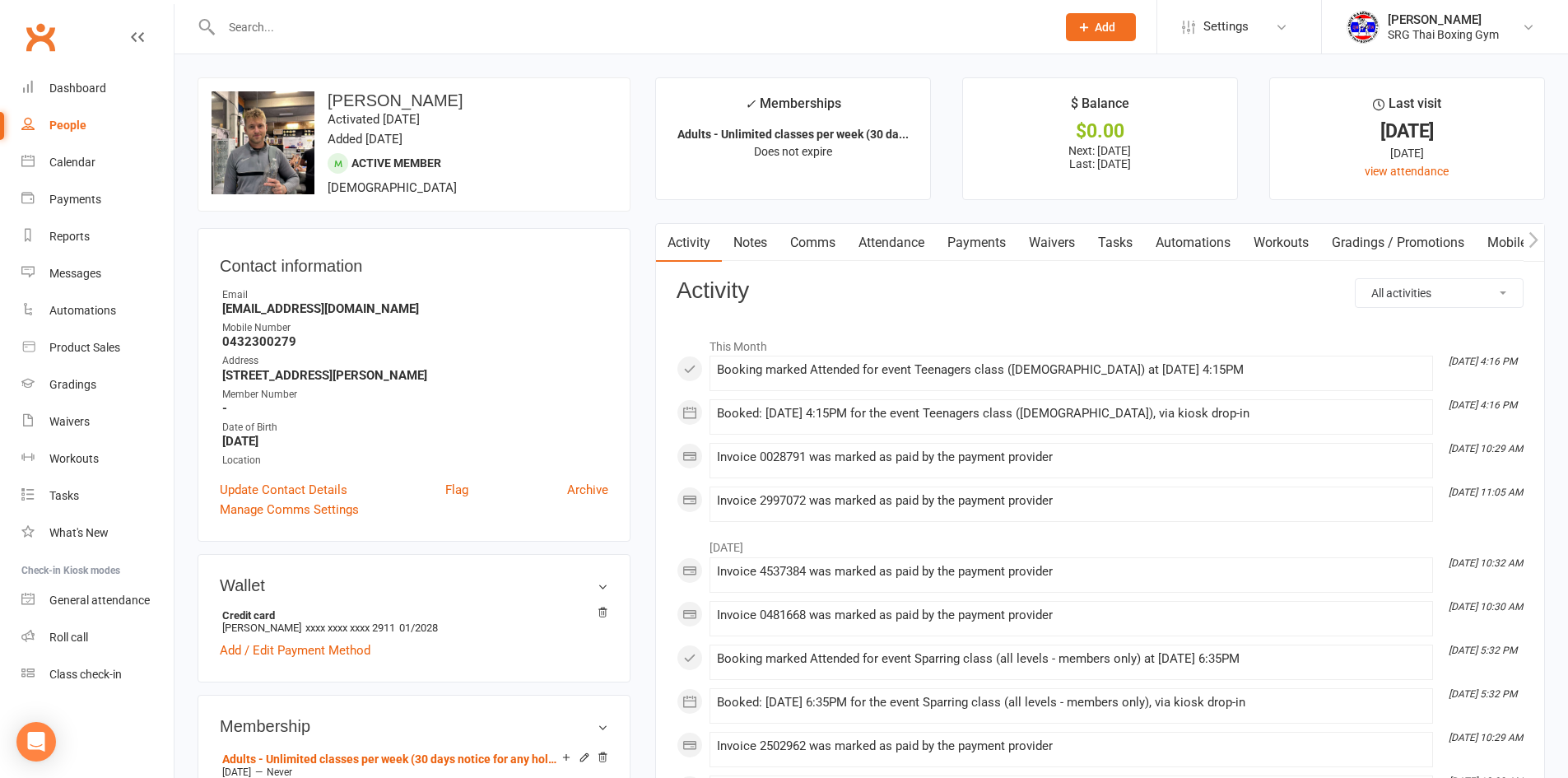
click at [1054, 240] on link "Waivers" at bounding box center [1051, 243] width 69 height 38
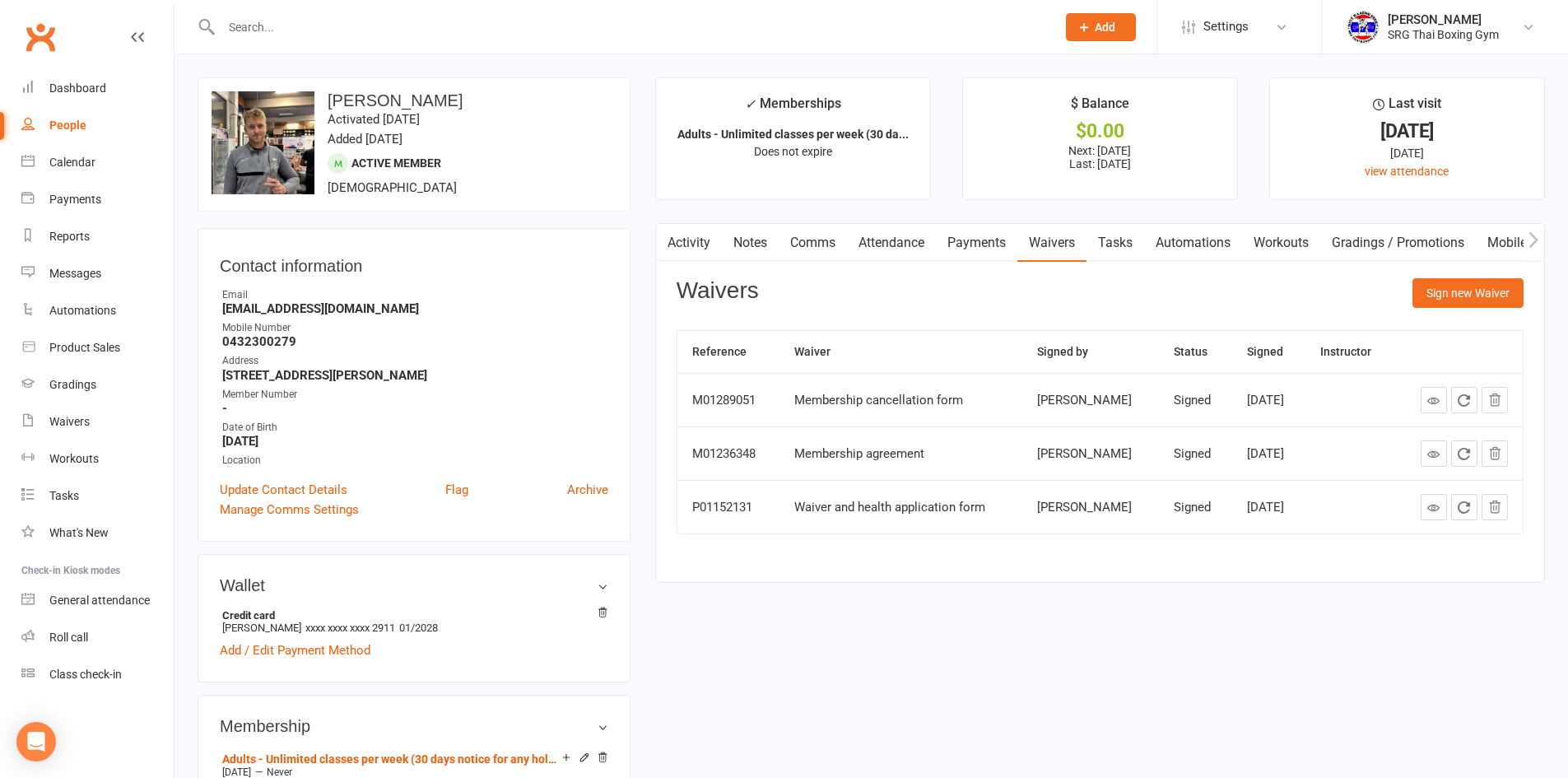
click at [979, 240] on link "Payments" at bounding box center [977, 243] width 82 height 38
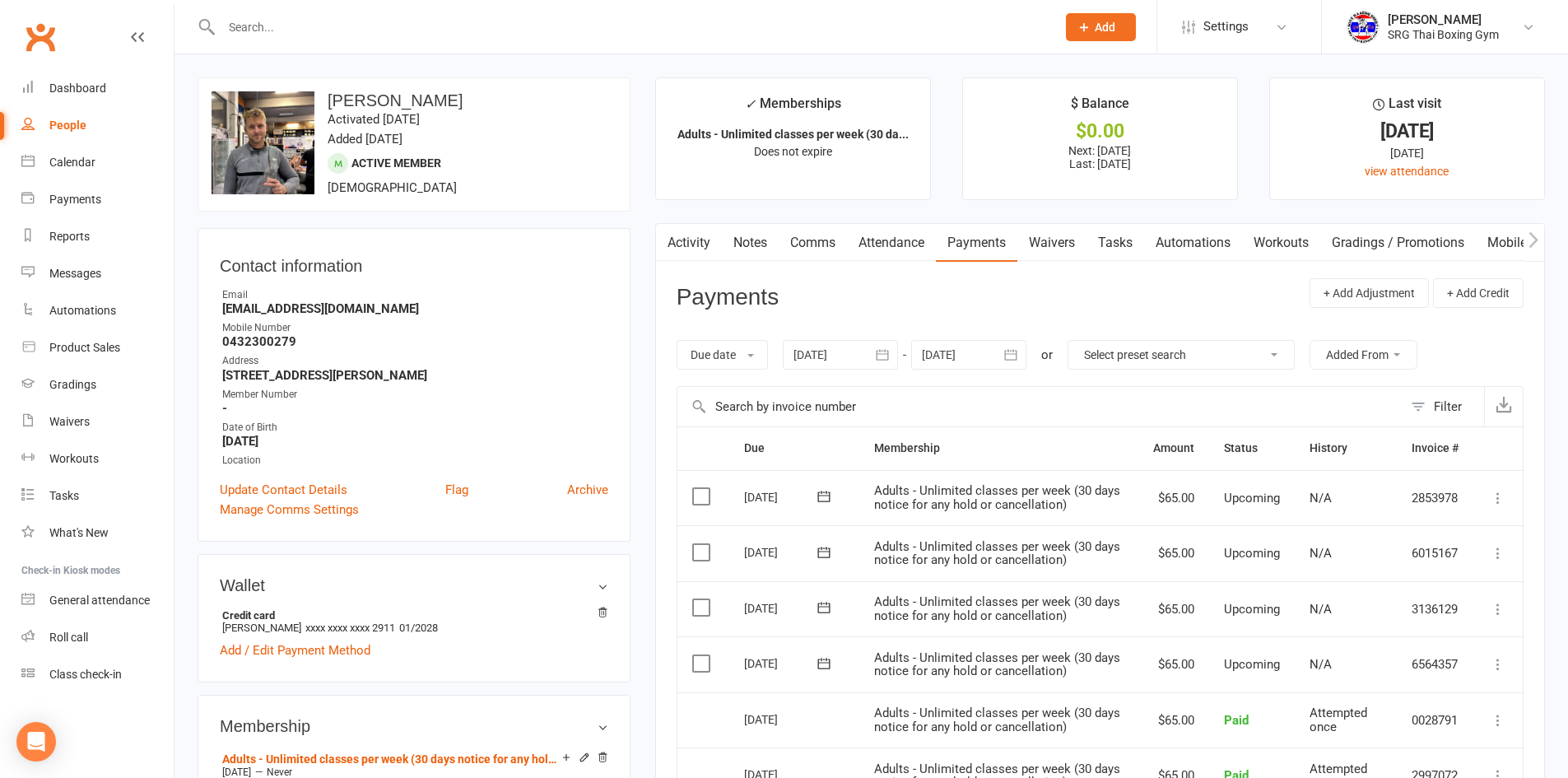
click at [1057, 240] on link "Waivers" at bounding box center [1051, 243] width 69 height 38
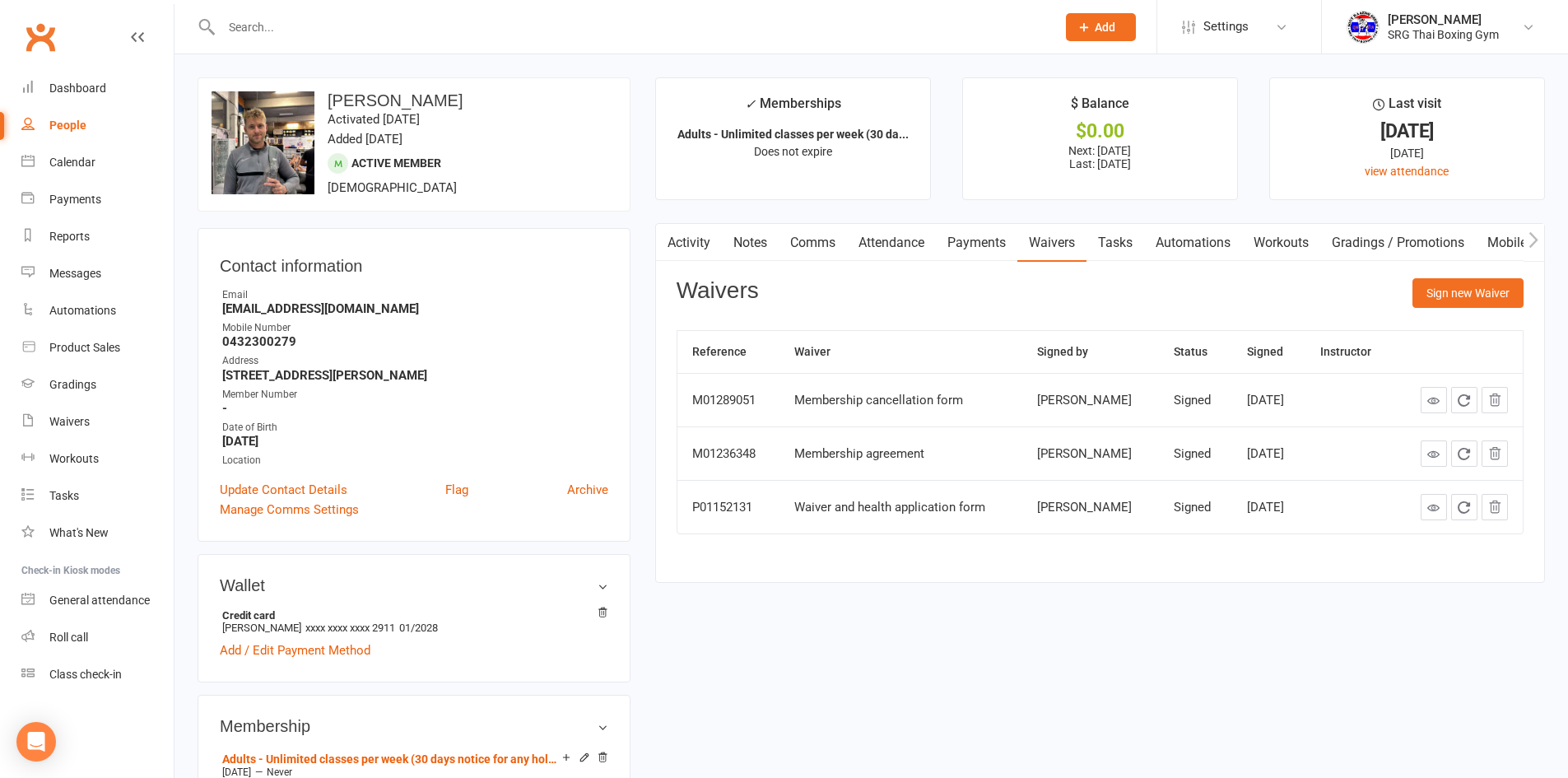
click at [1434, 388] on link at bounding box center [1433, 400] width 26 height 26
drag, startPoint x: 361, startPoint y: 310, endPoint x: 221, endPoint y: 305, distance: 140.1
click at [221, 305] on li "Email [EMAIL_ADDRESS][DOMAIN_NAME]" at bounding box center [414, 301] width 389 height 29
copy strong "[EMAIL_ADDRESS][DOMAIN_NAME]"
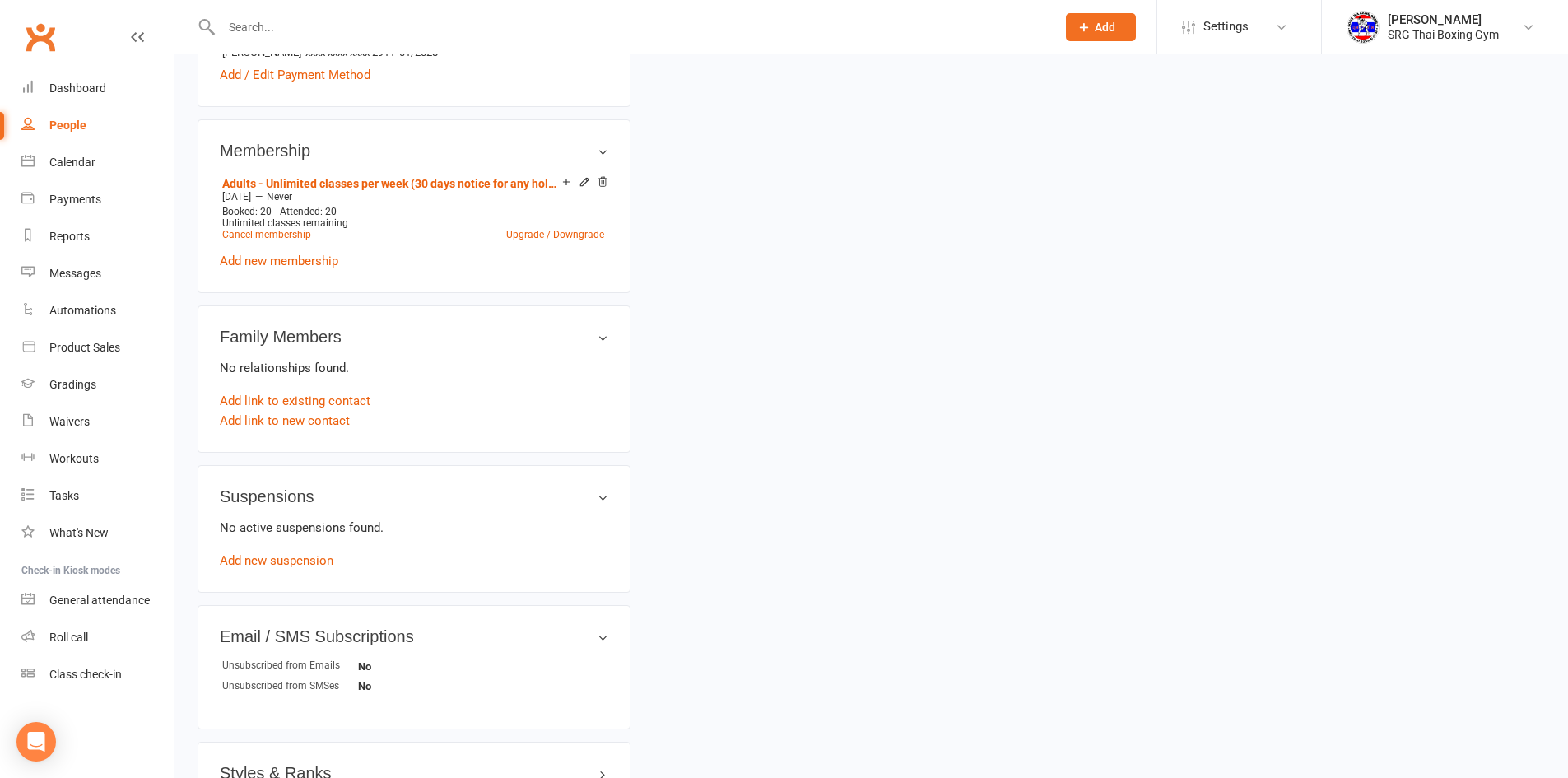
scroll to position [577, 0]
click at [267, 232] on link "Cancel membership" at bounding box center [266, 234] width 89 height 12
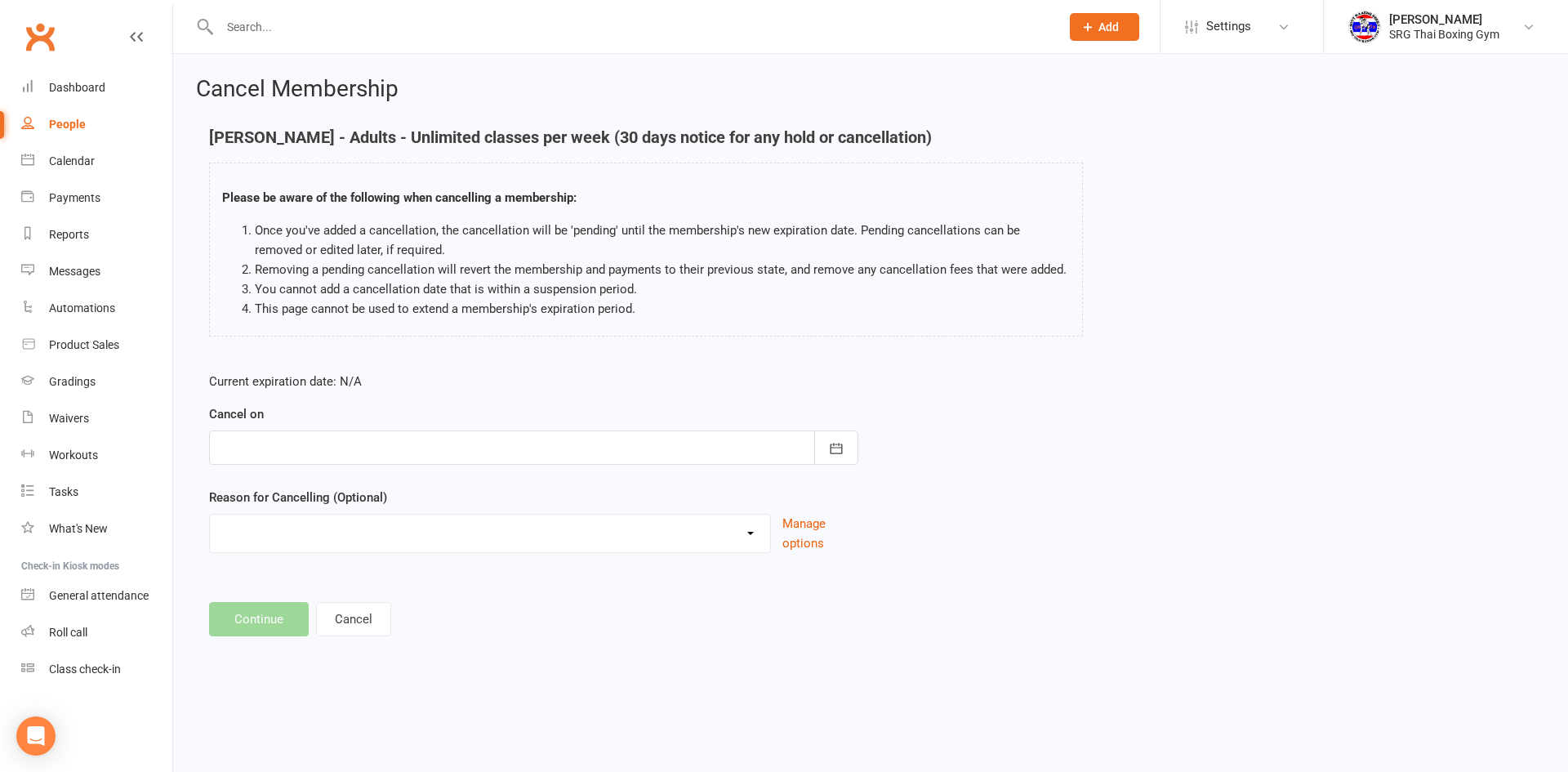
click at [294, 455] on div at bounding box center [533, 447] width 649 height 35
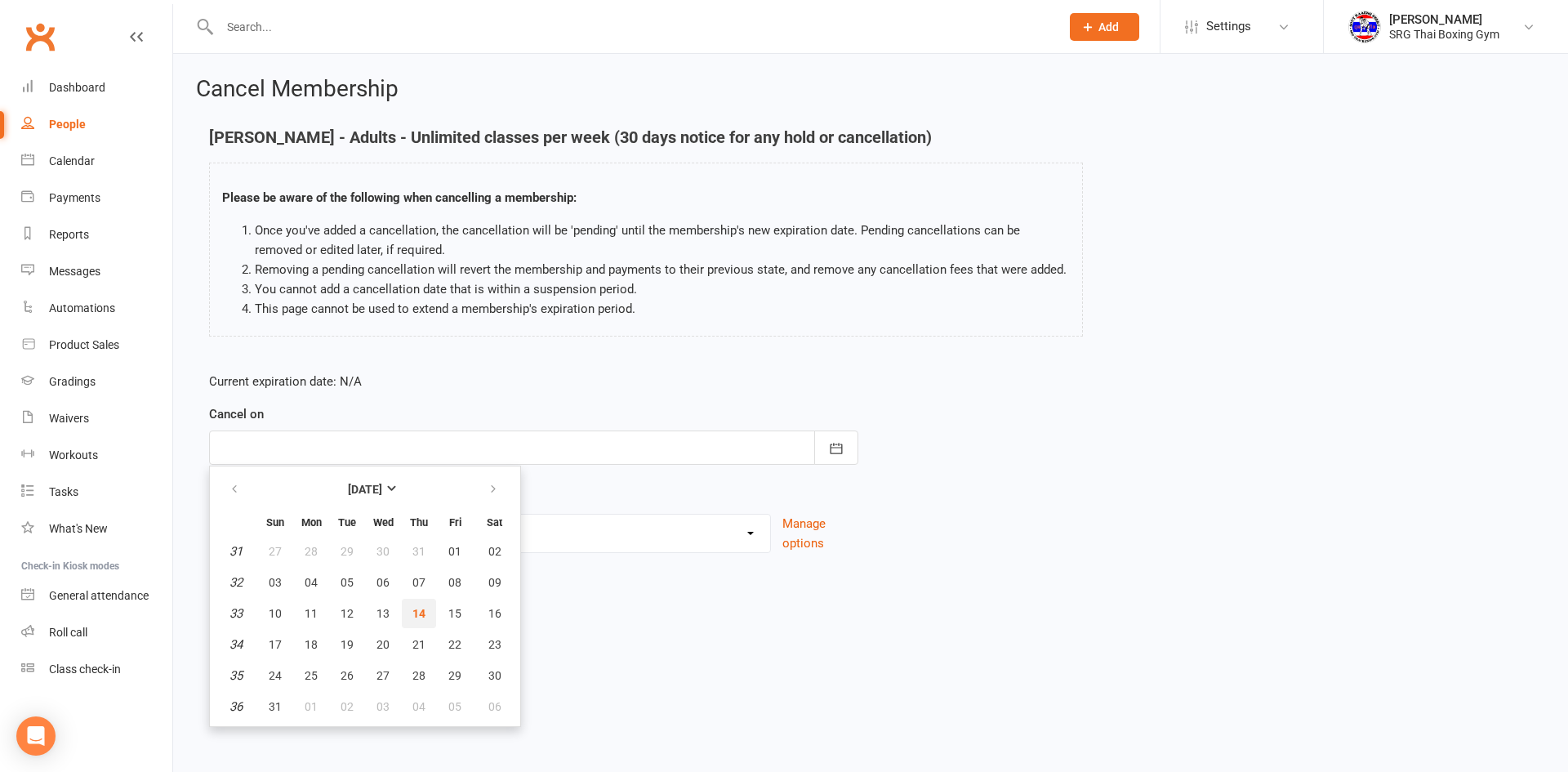
click at [423, 619] on span "14" at bounding box center [418, 613] width 13 height 13
type input "[DATE]"
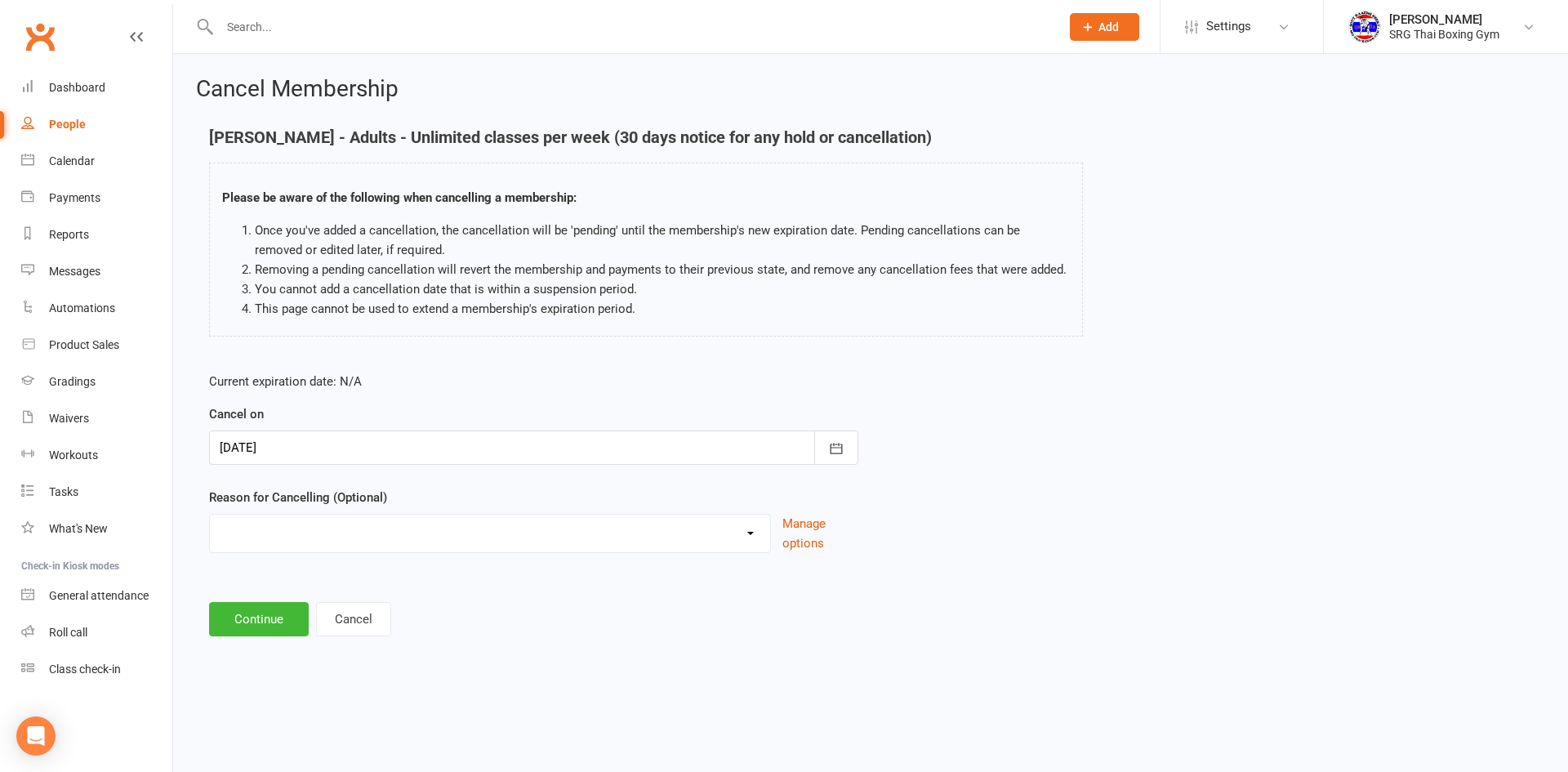
click at [291, 531] on select "Financial Holiday Injury Moving Other reason" at bounding box center [490, 531] width 560 height 33
select select "3"
click at [210, 515] on select "Financial Holiday Injury Moving Other reason" at bounding box center [490, 531] width 560 height 33
click at [269, 627] on button "Continue" at bounding box center [258, 619] width 100 height 35
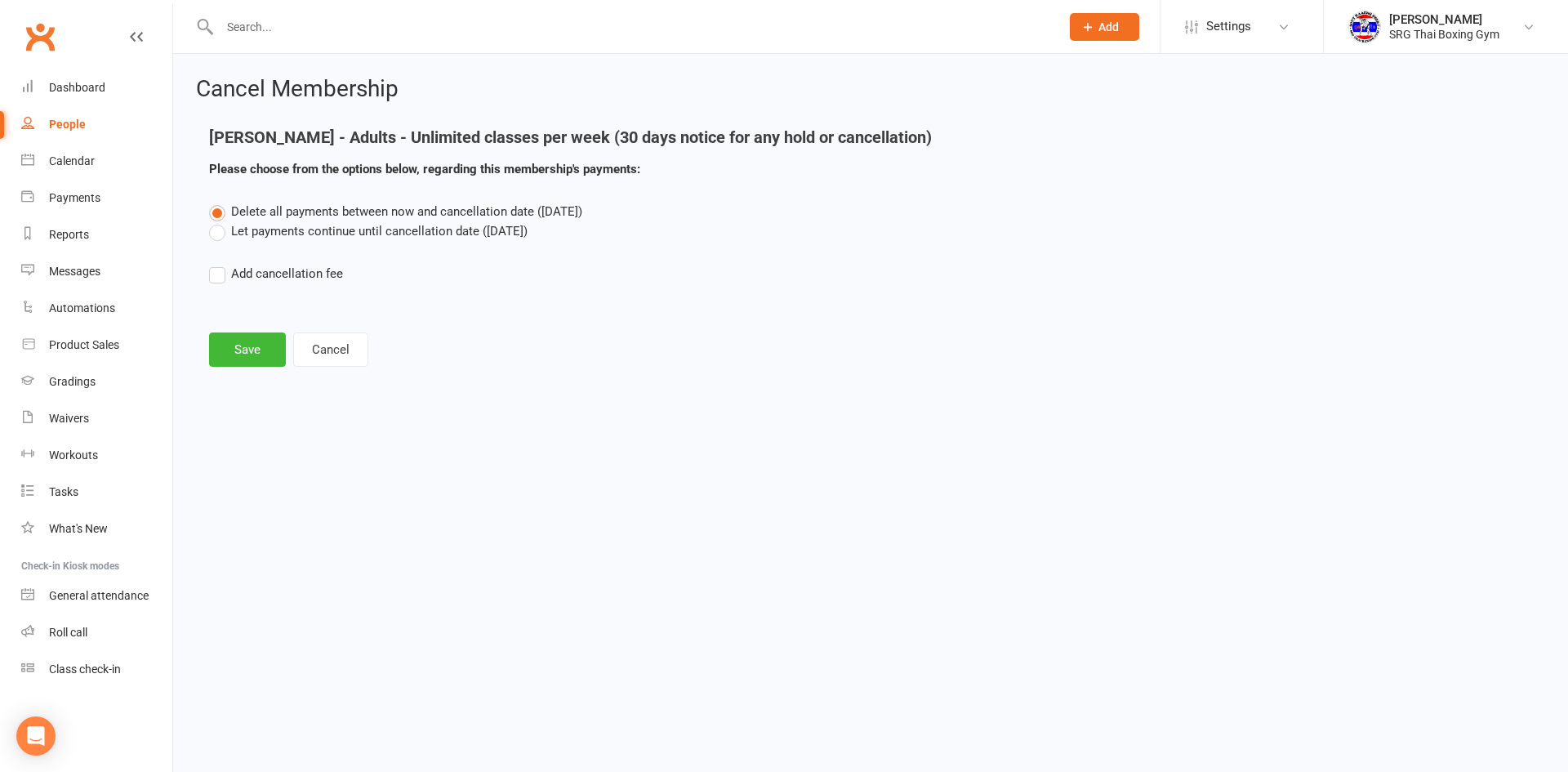
click at [349, 227] on label "Let payments continue until cancellation date ([DATE])" at bounding box center [368, 232] width 319 height 20
click at [220, 222] on input "Let payments continue until cancellation date ([DATE])" at bounding box center [214, 222] width 11 height 0
click at [358, 217] on span "Delete all payments between now and cancellation date ([DATE])" at bounding box center [407, 211] width 351 height 15
click at [220, 202] on input "Delete all payments between now and cancellation date ([DATE])" at bounding box center [214, 202] width 11 height 0
click at [264, 342] on button "Save" at bounding box center [247, 349] width 77 height 35
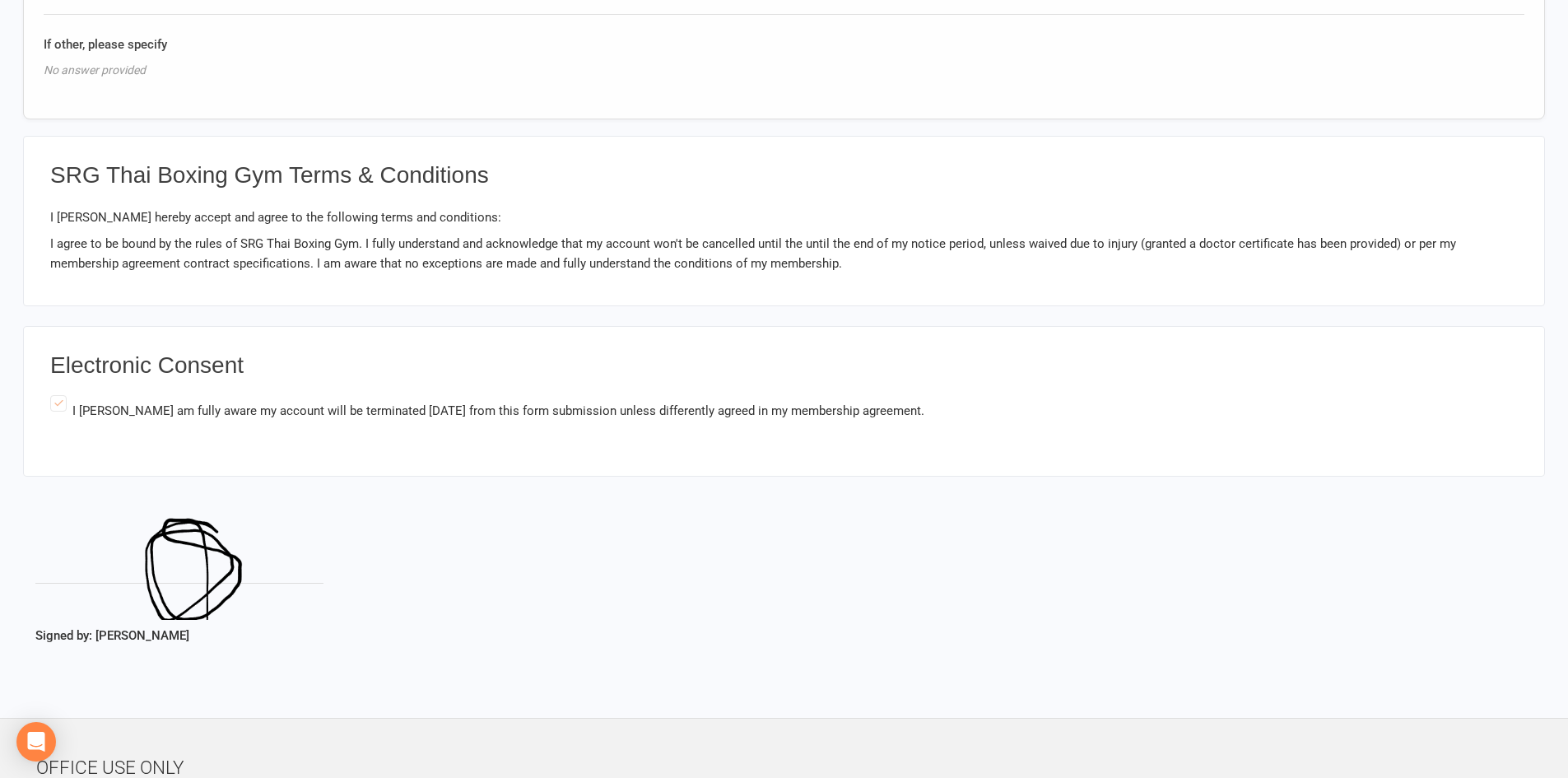
scroll to position [954, 0]
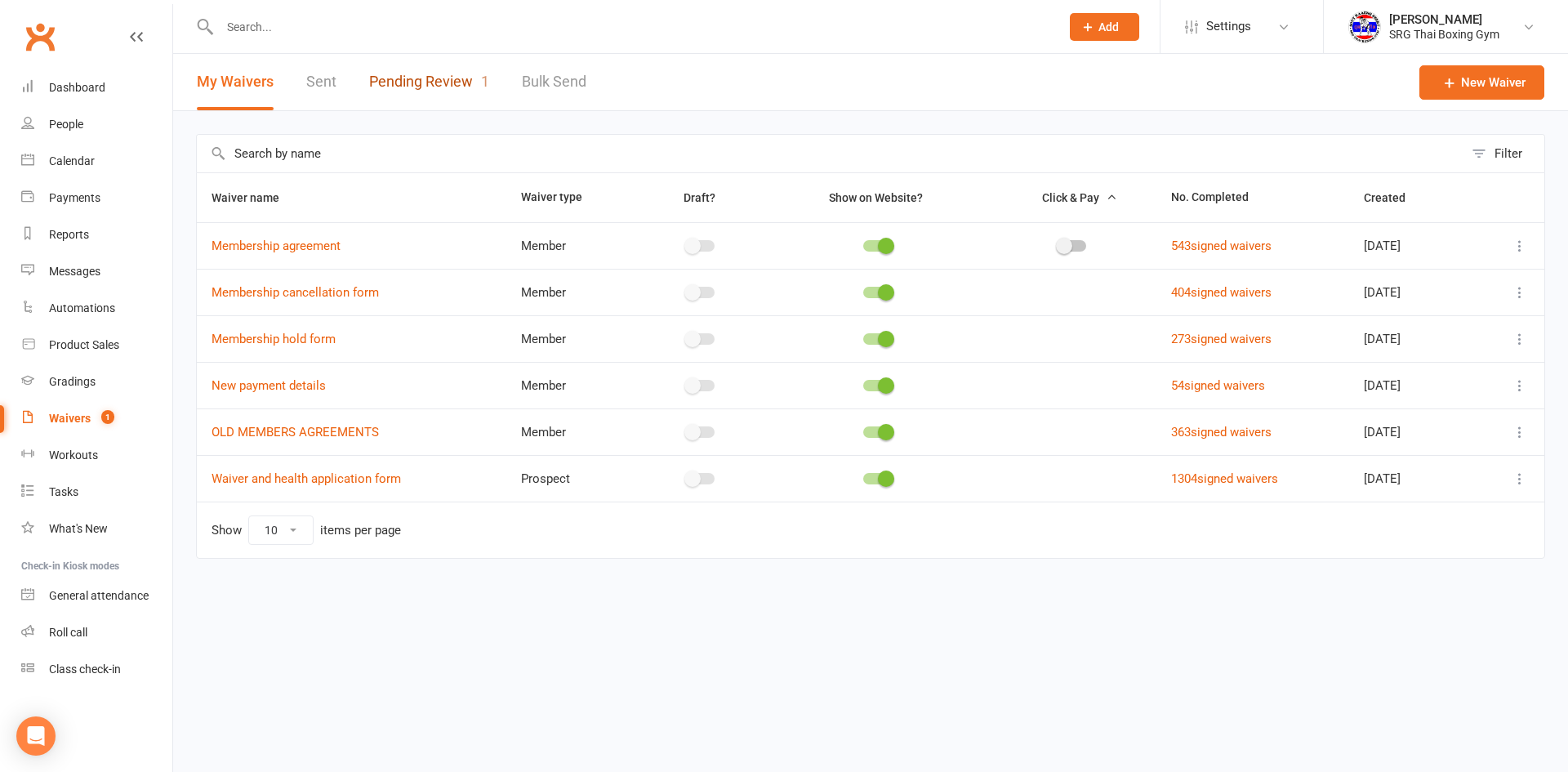
click at [415, 72] on link "Pending Review 1" at bounding box center [428, 81] width 120 height 56
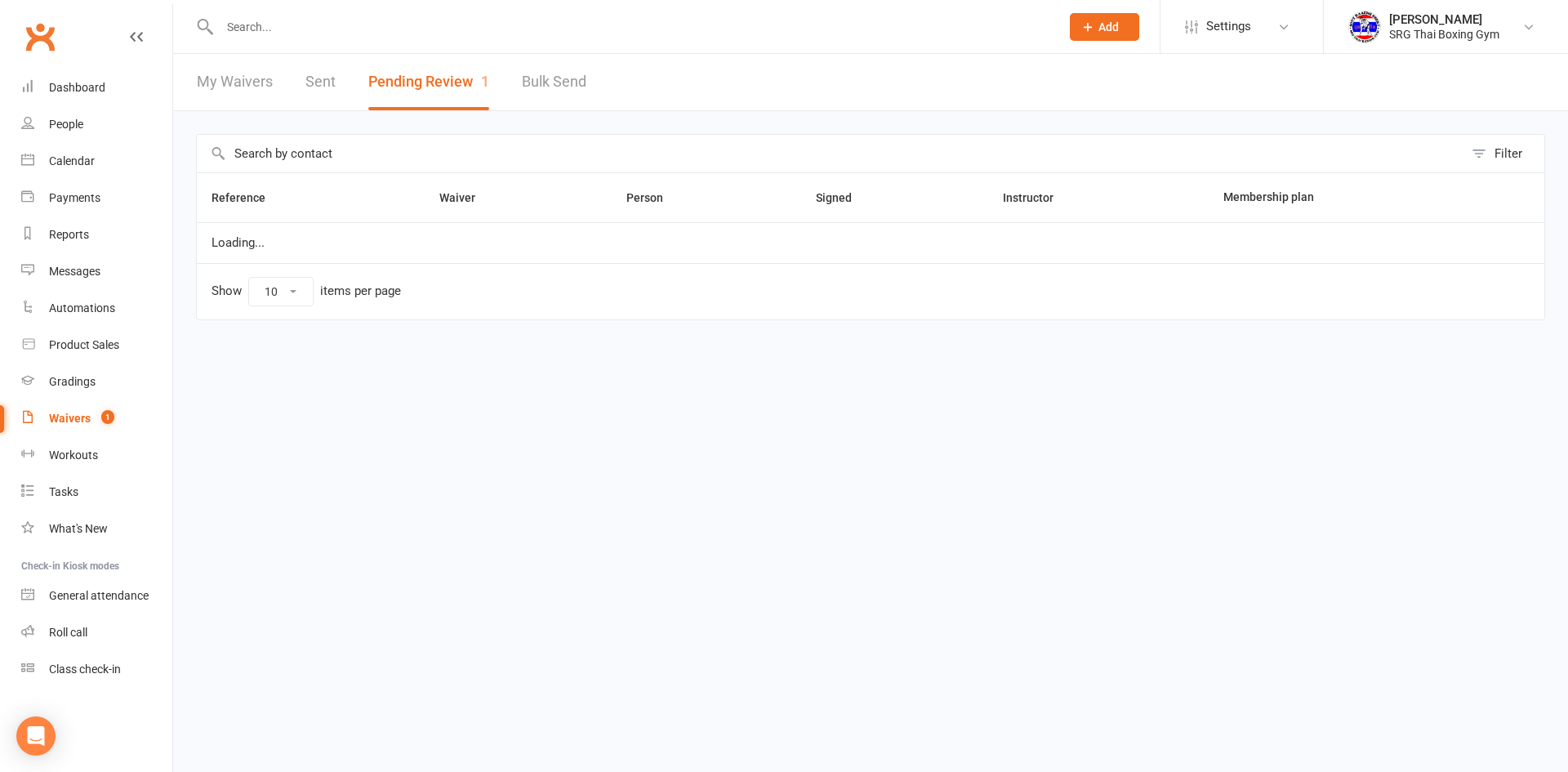
select select "100"
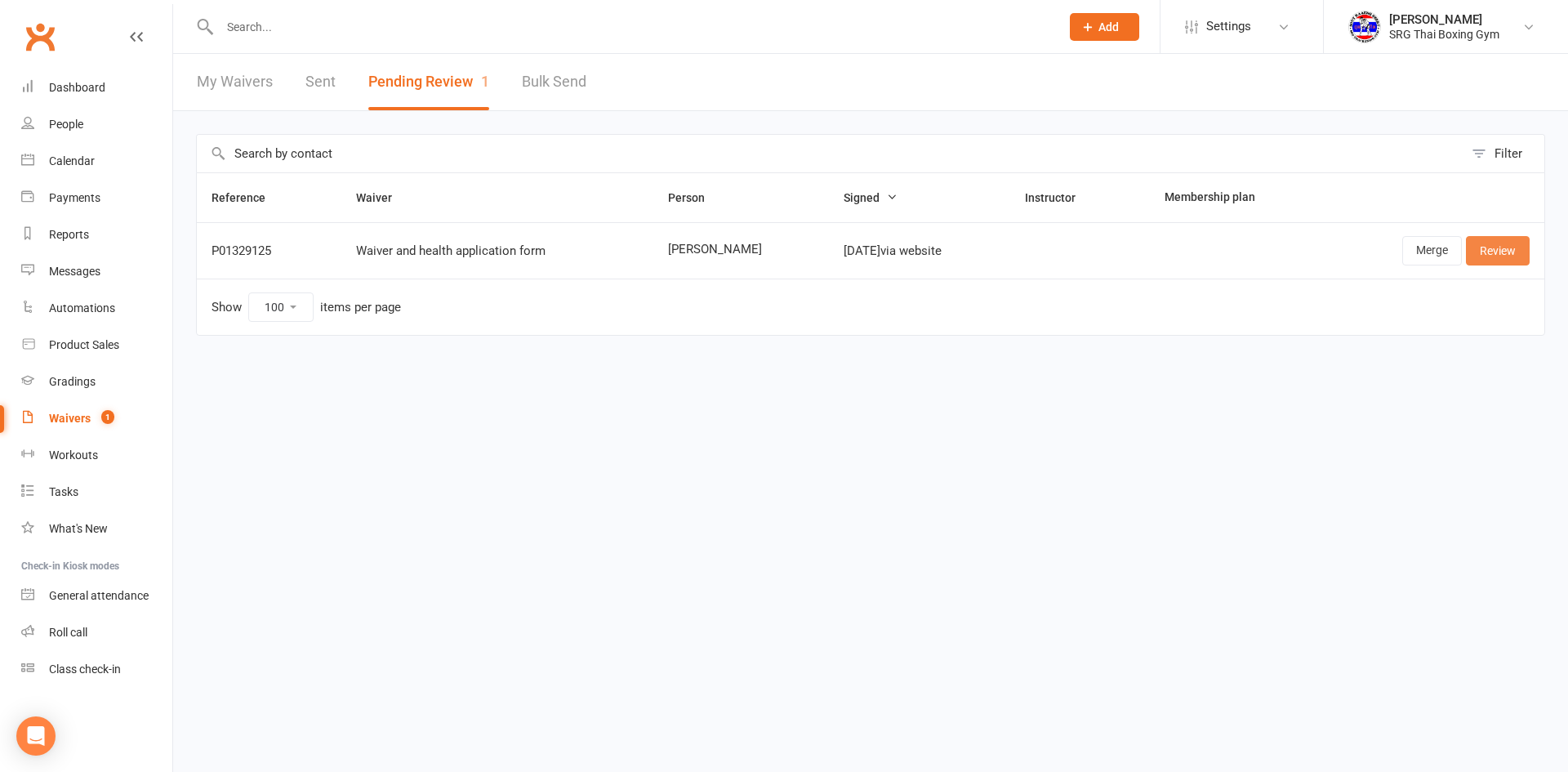
click at [1500, 247] on link "Review" at bounding box center [1498, 251] width 63 height 30
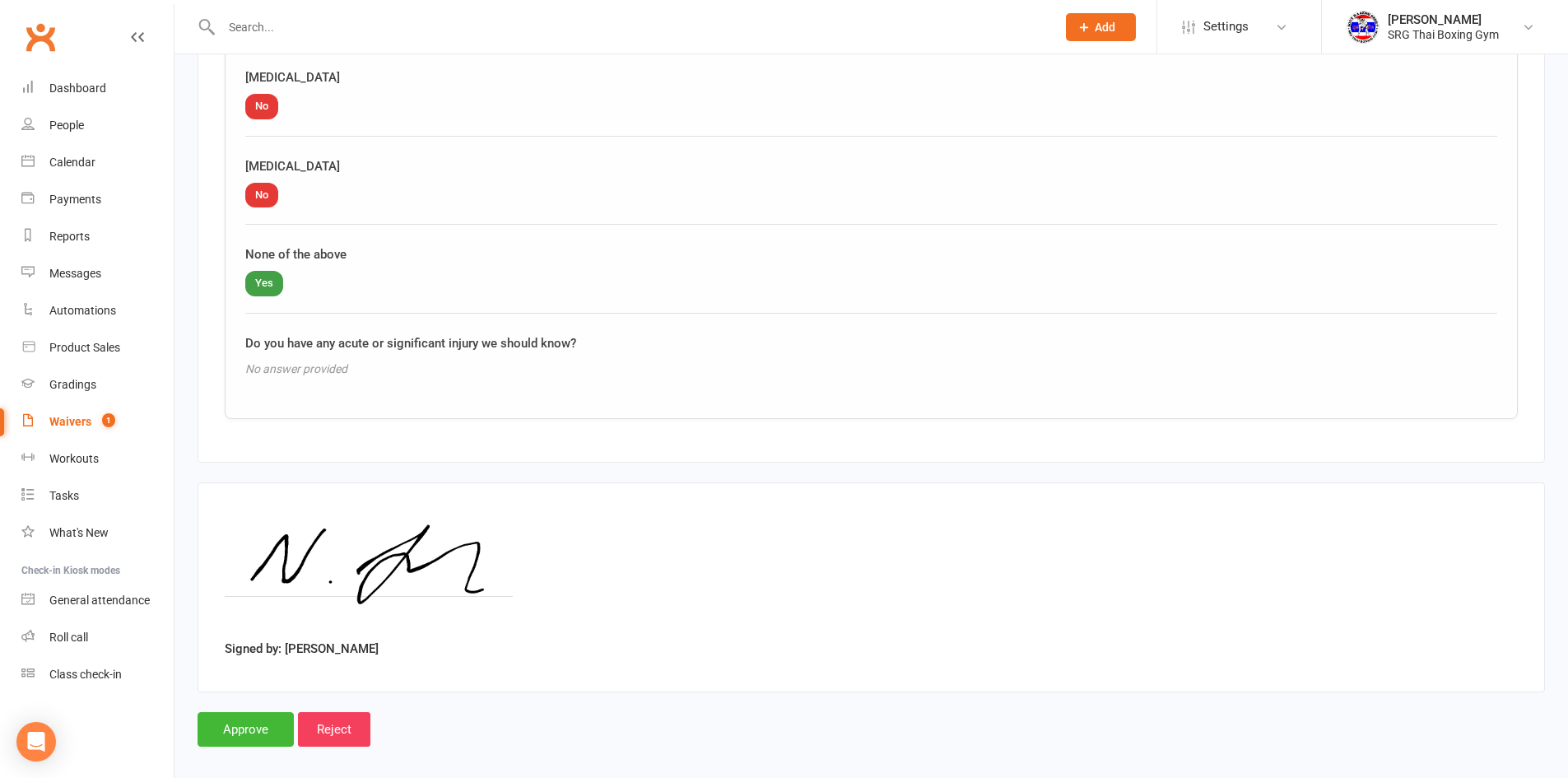
scroll to position [1942, 0]
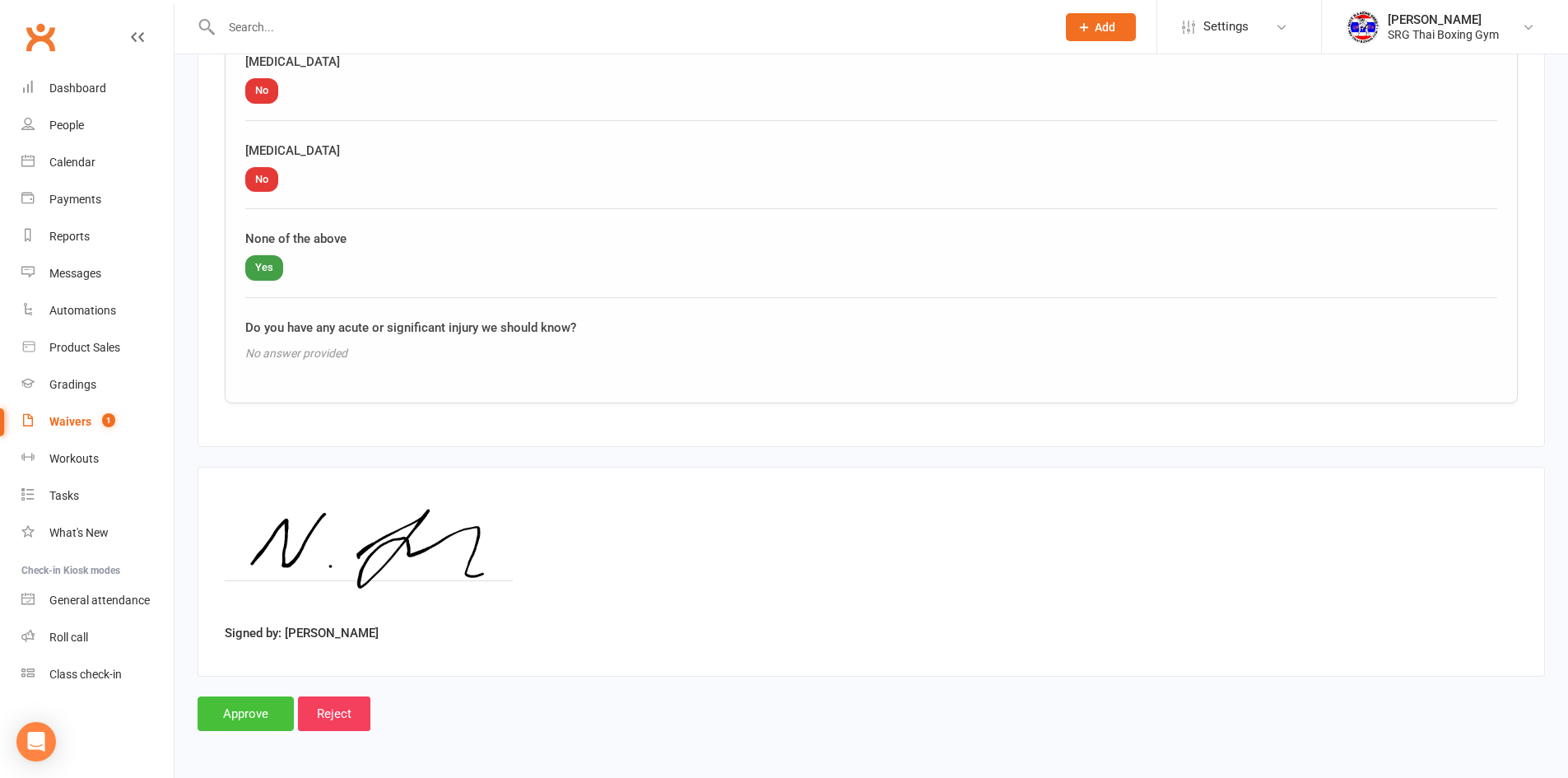
click at [252, 710] on input "Approve" at bounding box center [245, 713] width 97 height 35
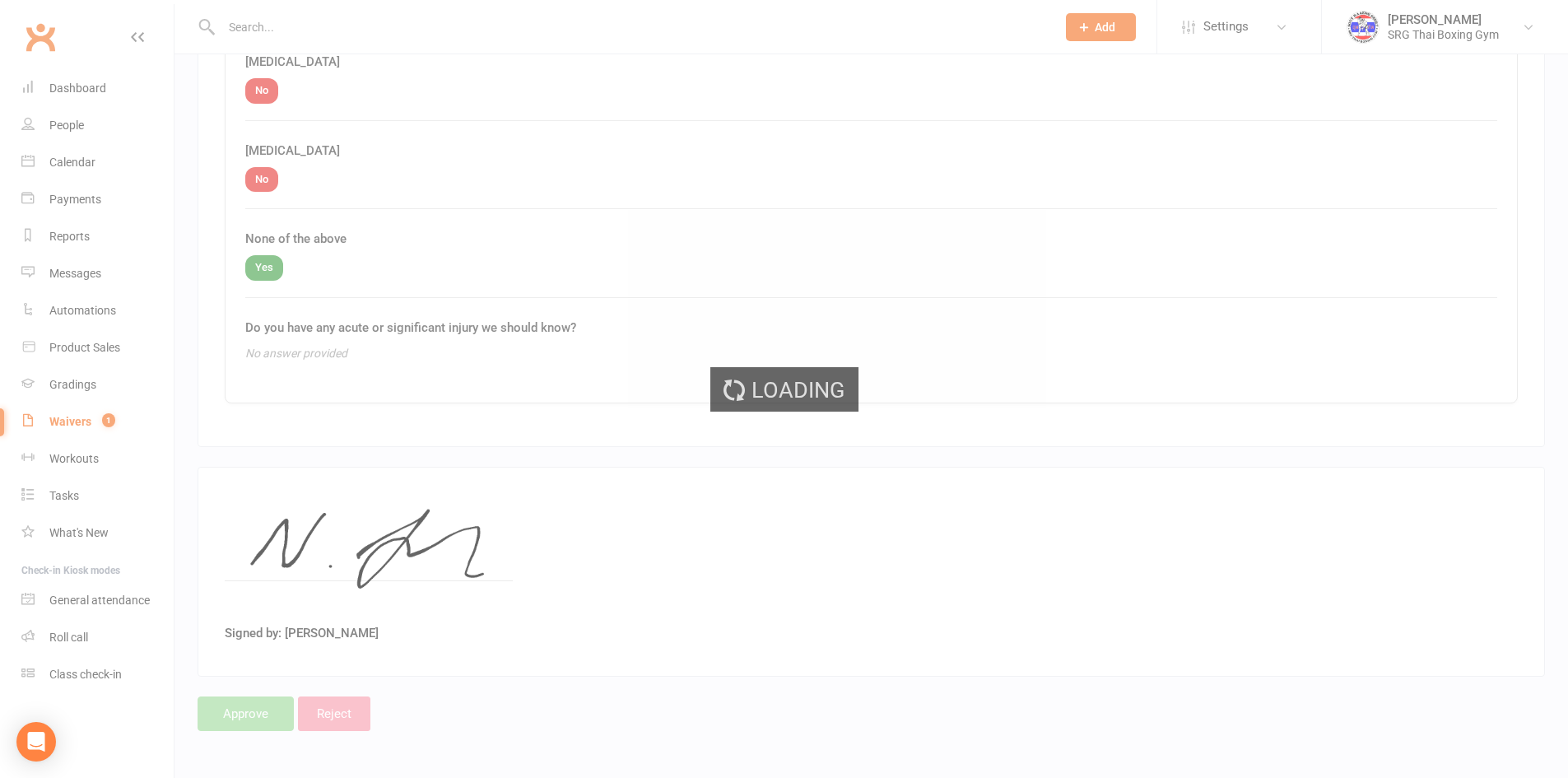
select select "100"
